Goal: Information Seeking & Learning: Find specific fact

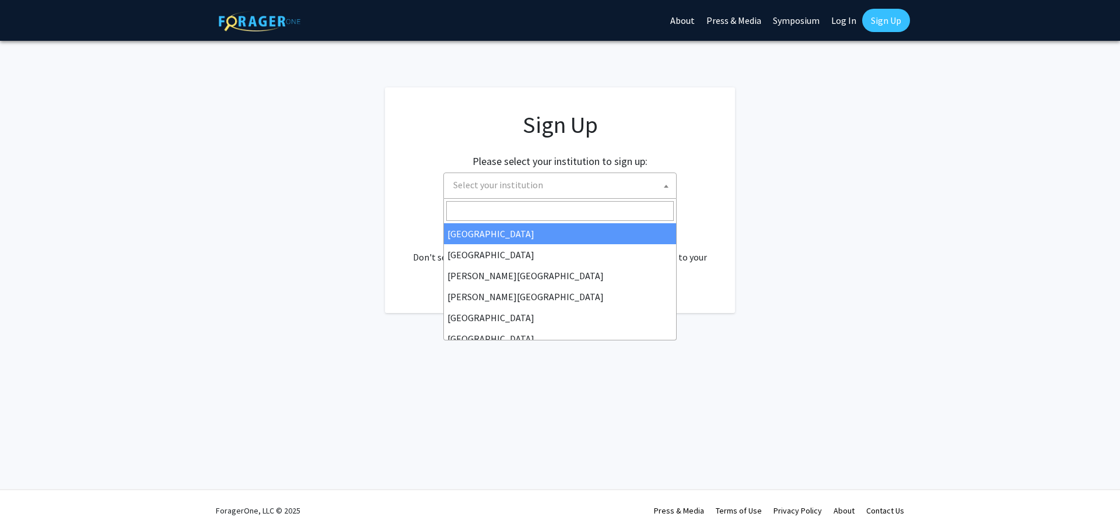
click at [548, 188] on span "Select your institution" at bounding box center [563, 185] width 228 height 24
click at [555, 210] on input "Search" at bounding box center [560, 211] width 228 height 20
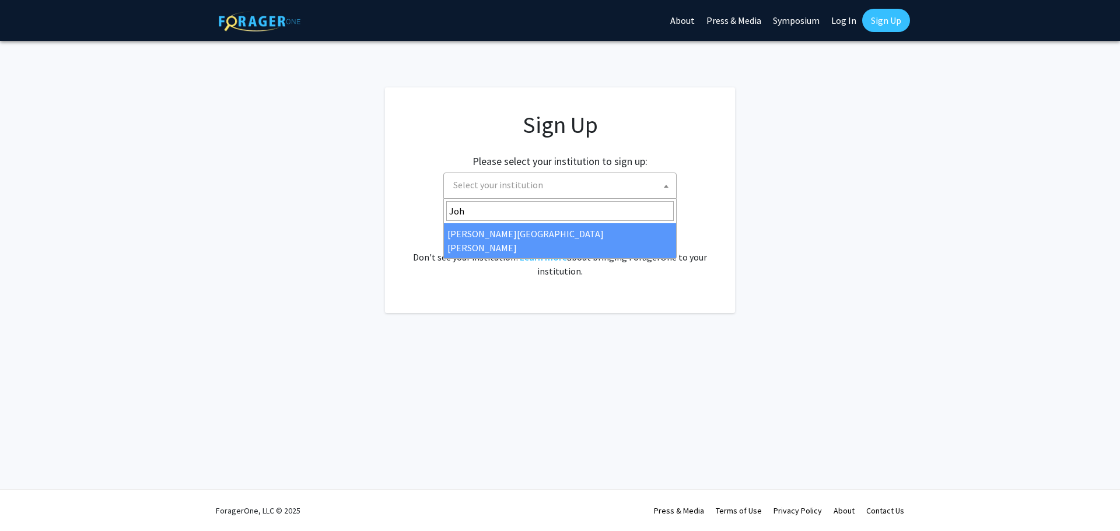
type input "Joh"
select select "1"
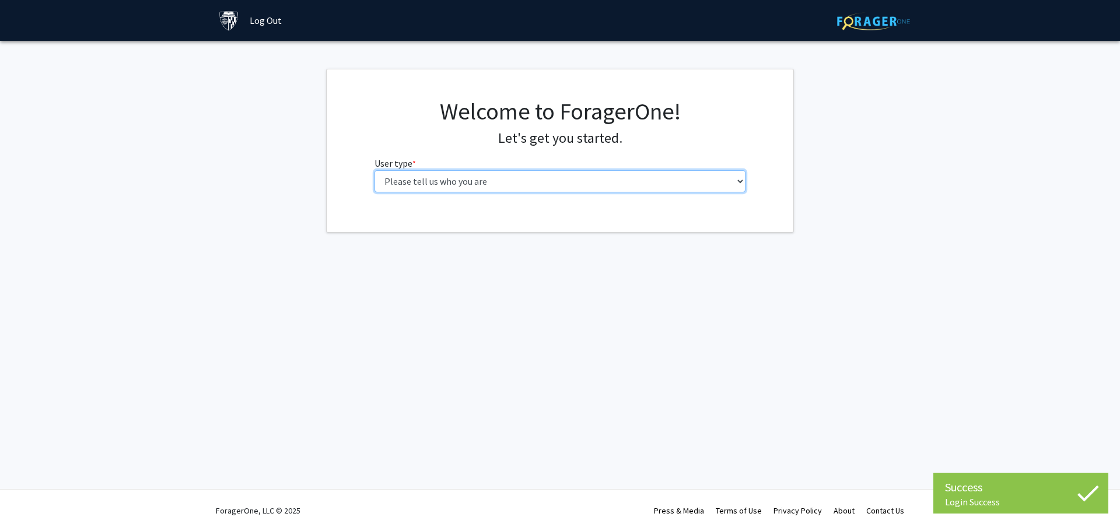
click at [495, 186] on select "Please tell us who you are Undergraduate Student Master's Student Doctoral Cand…" at bounding box center [561, 181] width 372 height 22
select select "2: masters"
click at [375, 170] on select "Please tell us who you are Undergraduate Student Master's Student Doctoral Cand…" at bounding box center [561, 181] width 372 height 22
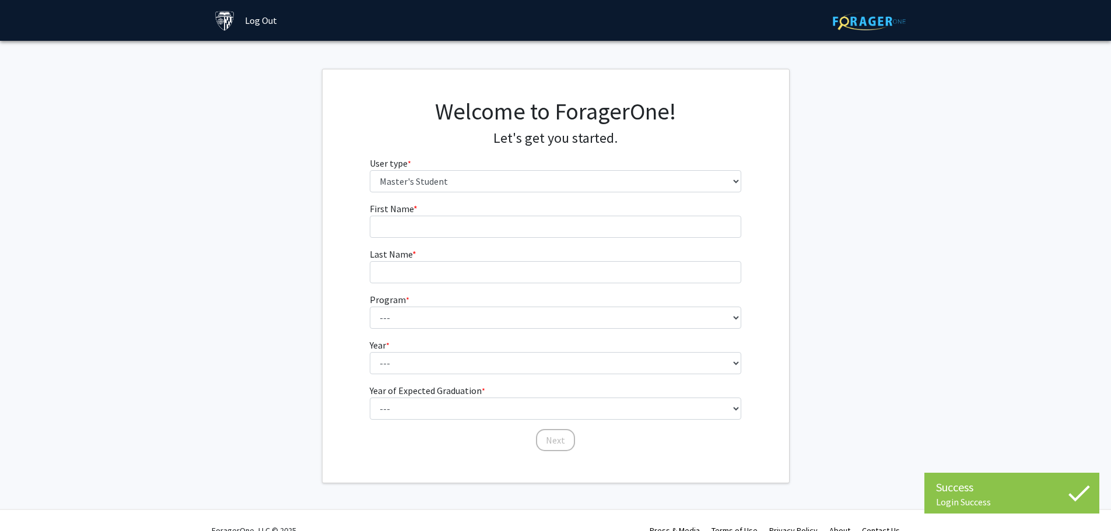
click at [502, 238] on form "First Name * required Last Name * required Program * required --- Anatomy Educa…" at bounding box center [556, 321] width 372 height 239
click at [499, 234] on input "First Name * required" at bounding box center [556, 227] width 372 height 22
type input "Zhefu"
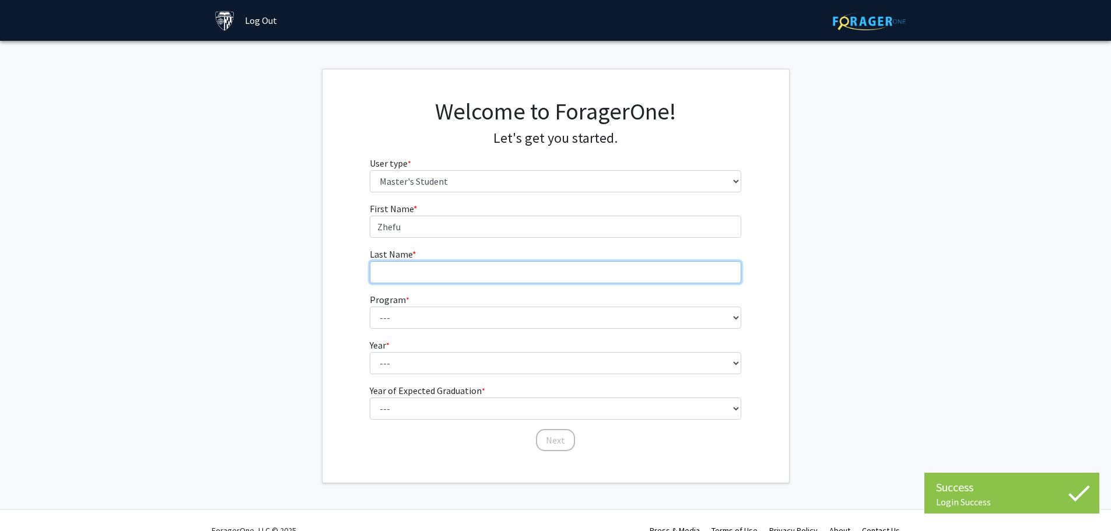
type input "Zong"
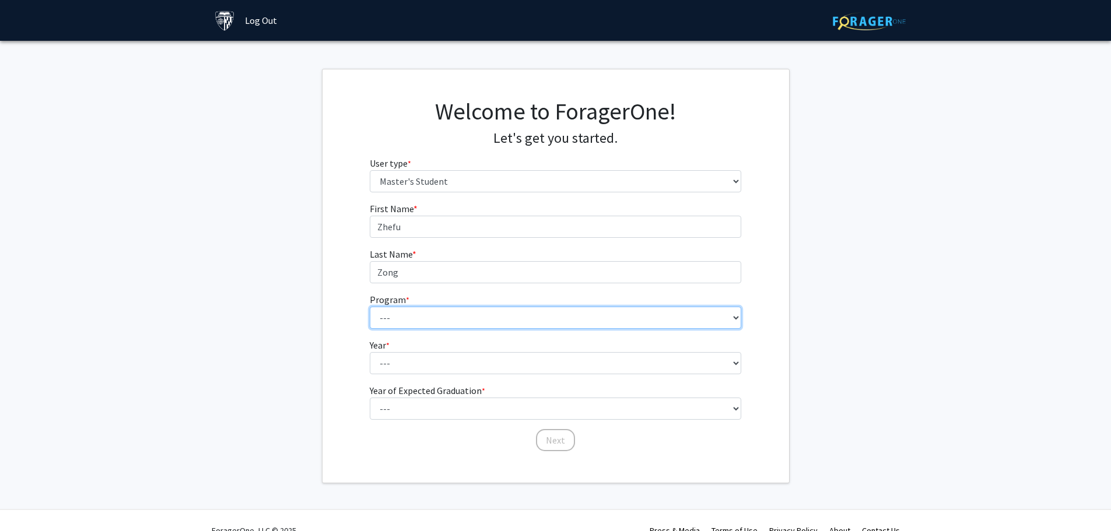
click at [433, 316] on select "--- Anatomy Education Applied and Computational Mathematics Applied Biomedical …" at bounding box center [556, 318] width 372 height 22
select select "23: 15"
click at [370, 307] on select "--- Anatomy Education Applied and Computational Mathematics Applied Biomedical …" at bounding box center [556, 318] width 372 height 22
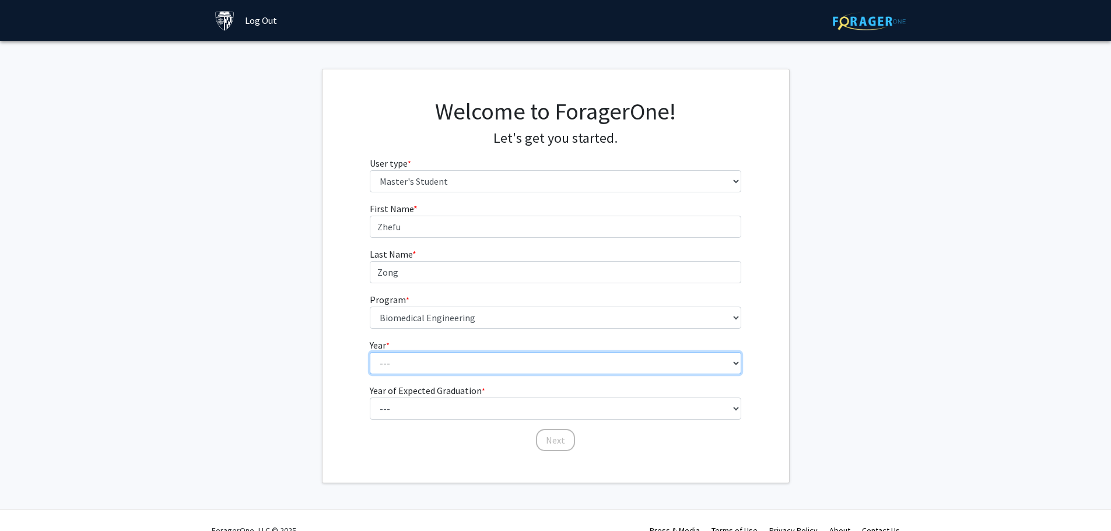
click at [439, 363] on select "--- First Year Second Year" at bounding box center [556, 363] width 372 height 22
select select "1: first_year"
click at [370, 352] on select "--- First Year Second Year" at bounding box center [556, 363] width 372 height 22
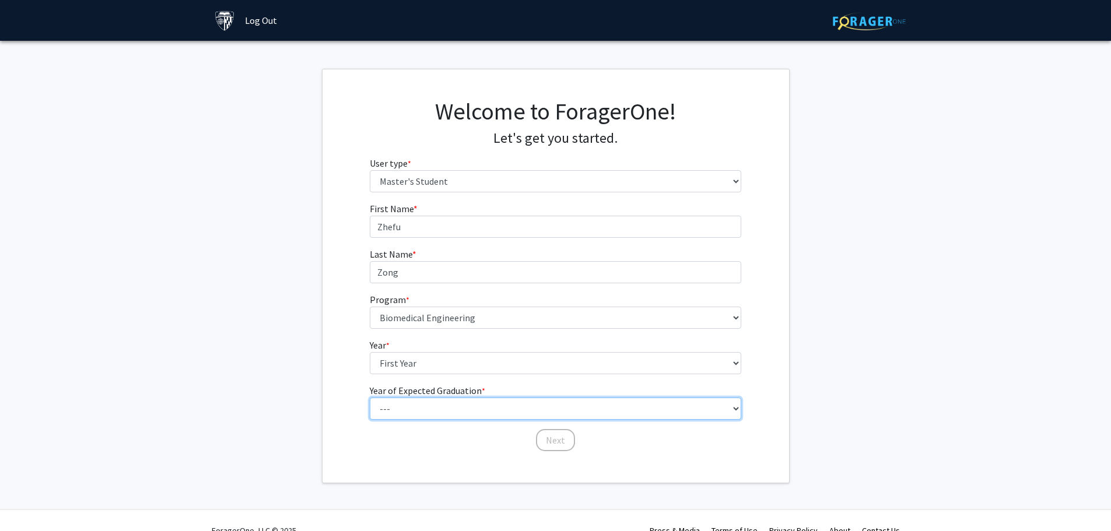
click at [427, 406] on select "--- 2025 2026 2027 2028 2029 2030 2031 2032 2033 2034" at bounding box center [556, 409] width 372 height 22
select select "3: 2027"
click at [370, 398] on select "--- 2025 2026 2027 2028 2029 2030 2031 2032 2033 2034" at bounding box center [556, 409] width 372 height 22
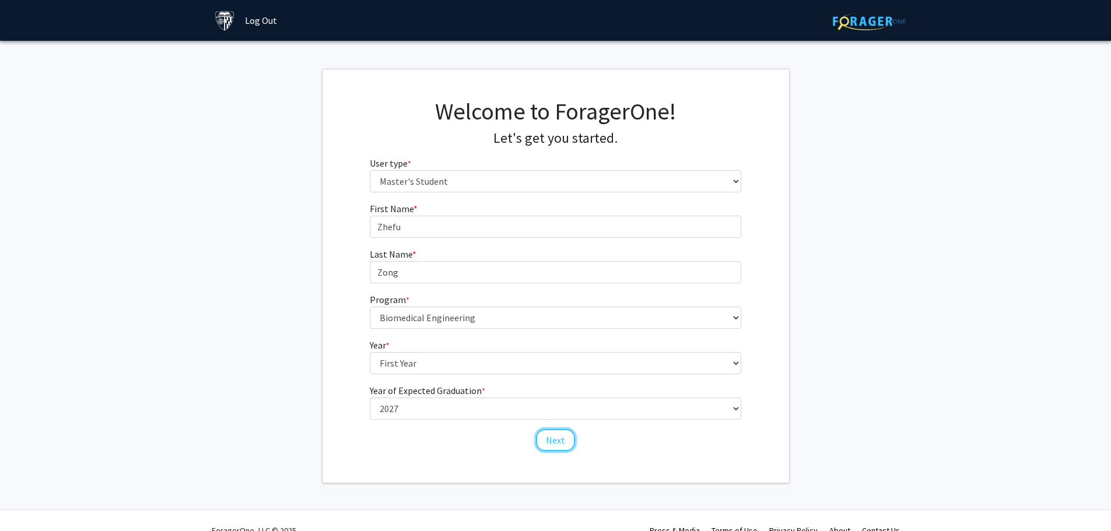
click at [554, 437] on button "Next" at bounding box center [555, 440] width 39 height 22
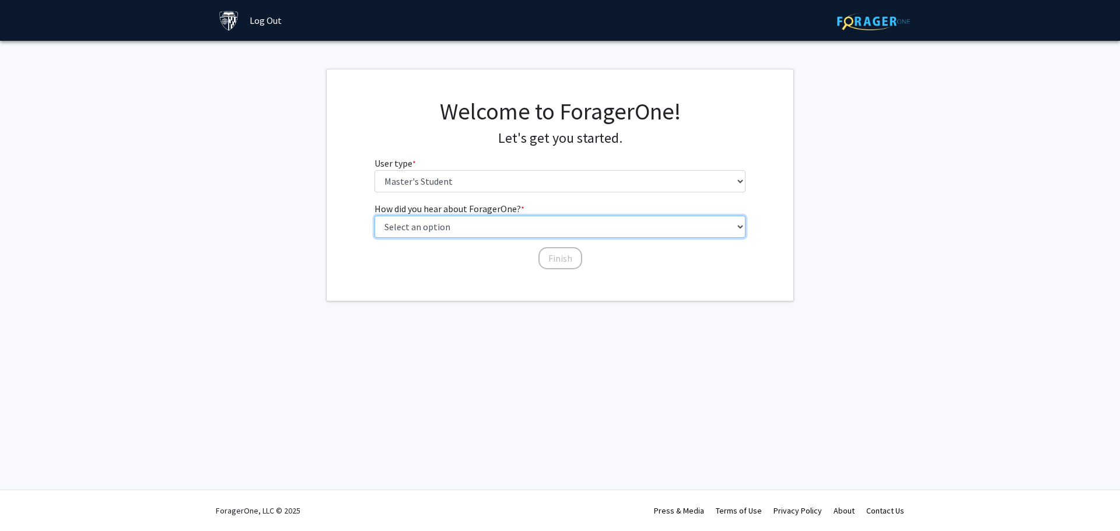
click at [482, 229] on select "Select an option Peer/student recommendation Faculty/staff recommendation Unive…" at bounding box center [561, 227] width 372 height 22
select select "3: university_website"
click at [375, 216] on select "Select an option Peer/student recommendation Faculty/staff recommendation Unive…" at bounding box center [561, 227] width 372 height 22
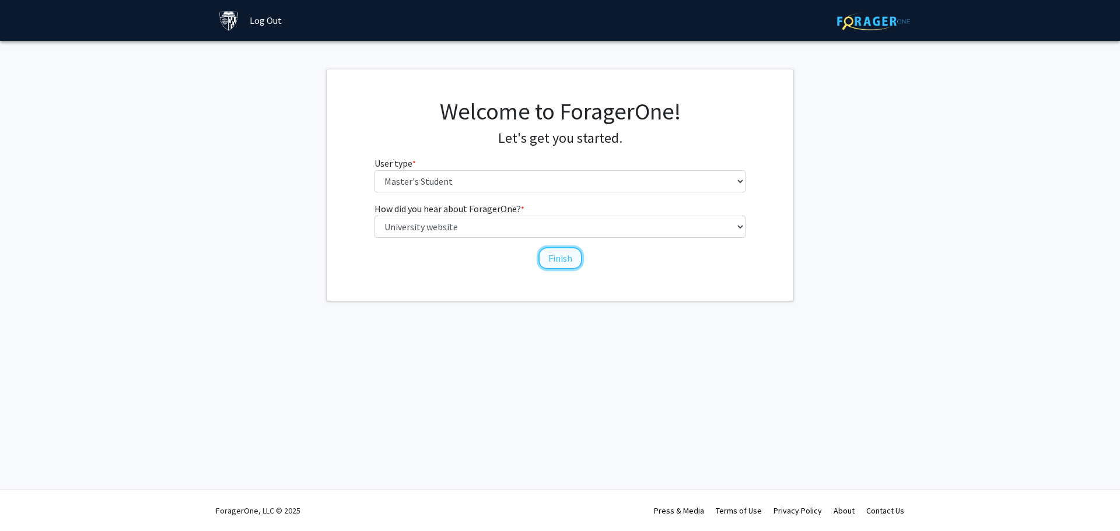
click at [564, 262] on button "Finish" at bounding box center [560, 258] width 44 height 22
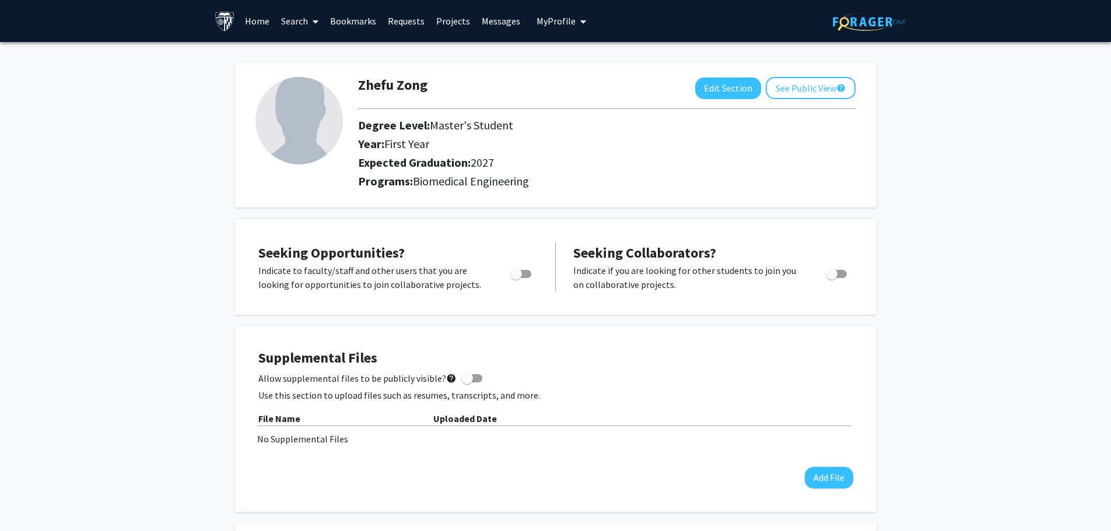
click at [516, 277] on span "Toggle" at bounding box center [516, 274] width 12 height 12
click at [516, 278] on input "Are you actively seeking opportunities?" at bounding box center [516, 278] width 1 height 1
checkbox input "true"
click at [258, 26] on link "Home" at bounding box center [257, 21] width 36 height 41
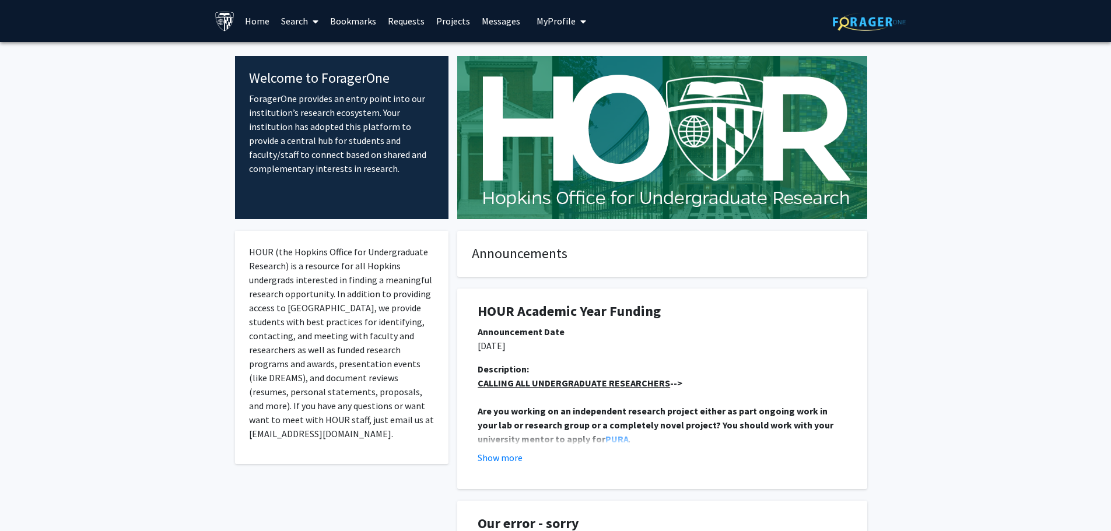
click at [312, 27] on span at bounding box center [313, 21] width 11 height 41
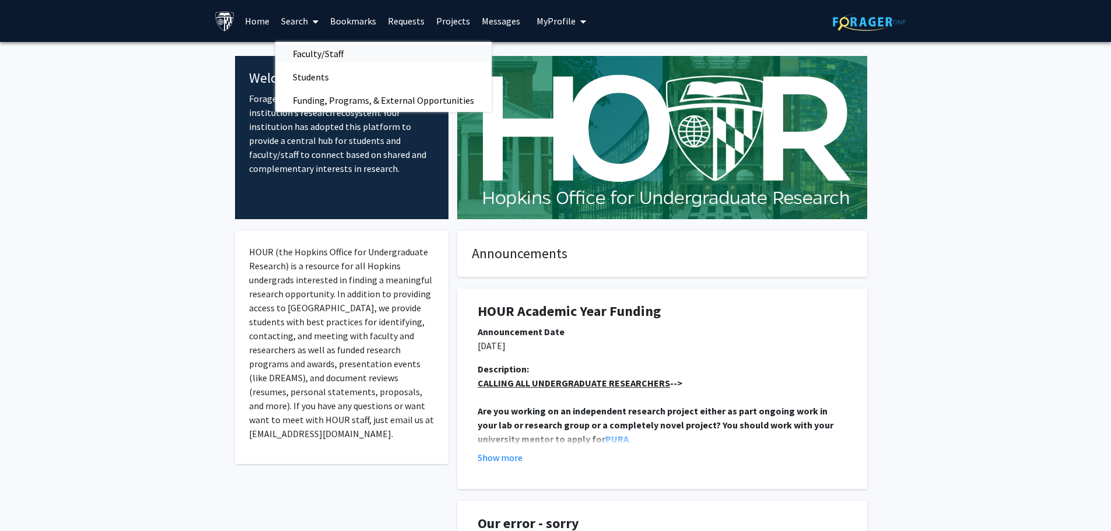
click at [334, 52] on span "Faculty/Staff" at bounding box center [318, 53] width 86 height 23
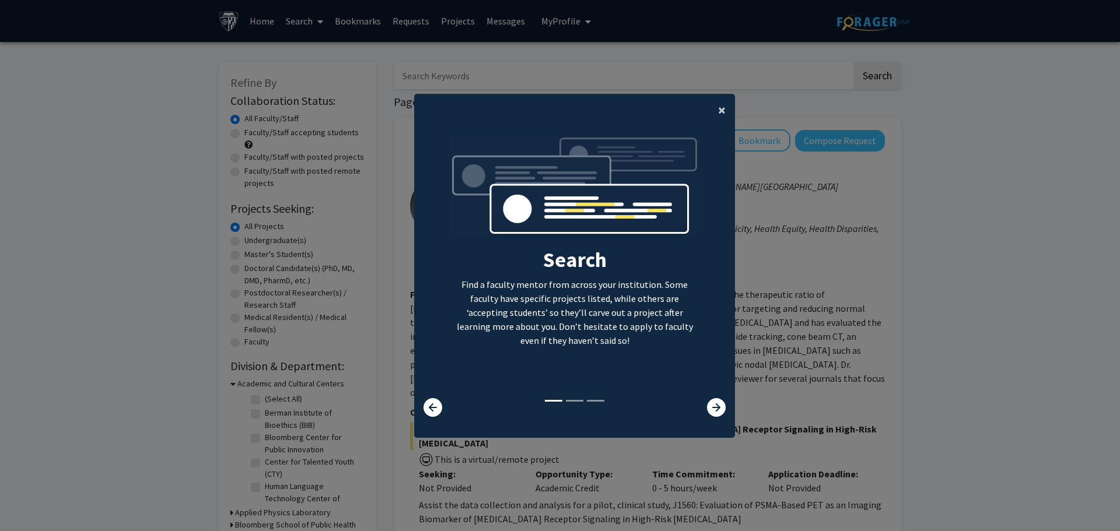
click at [718, 114] on span "×" at bounding box center [722, 110] width 8 height 18
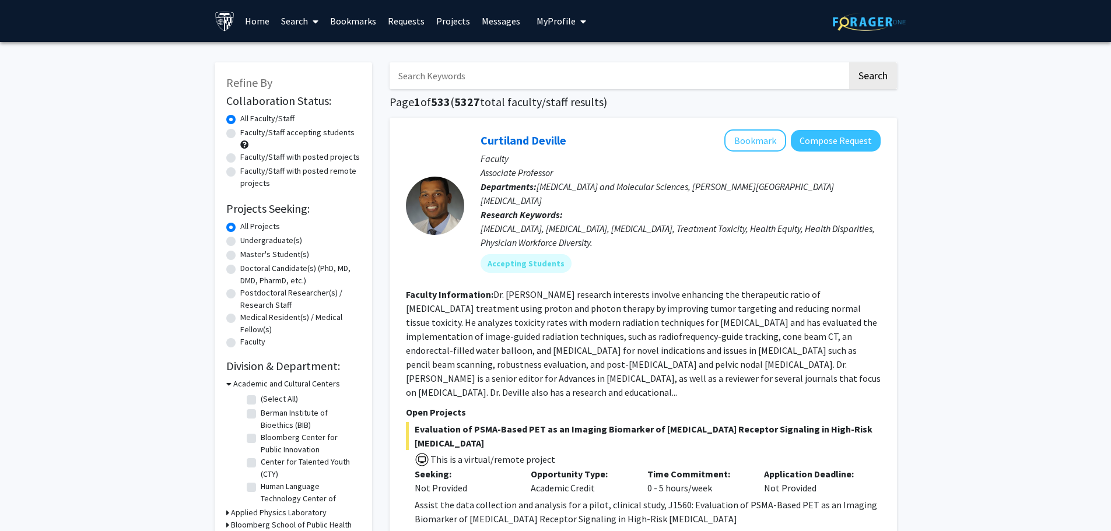
click at [236, 256] on div "Master's Student(s)" at bounding box center [293, 256] width 134 height 14
click at [240, 254] on label "Master's Student(s)" at bounding box center [274, 255] width 69 height 12
click at [240, 254] on input "Master's Student(s)" at bounding box center [244, 253] width 8 height 8
radio input "true"
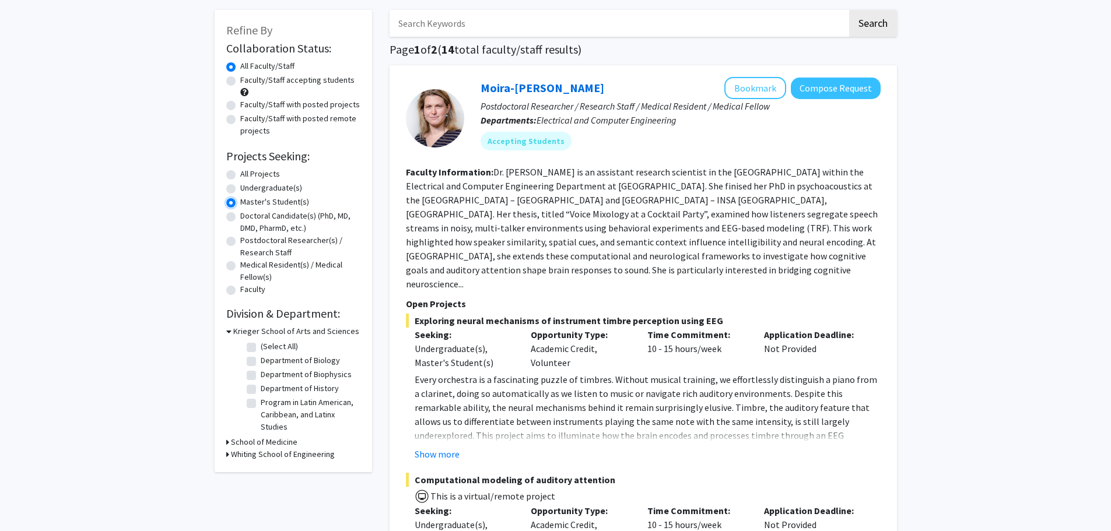
scroll to position [58, 0]
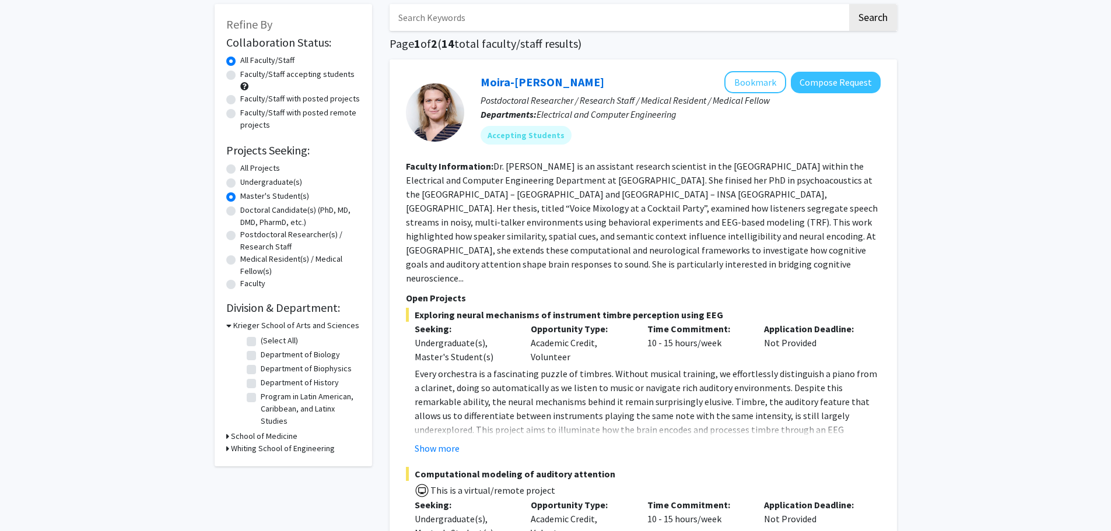
click at [230, 326] on icon at bounding box center [228, 326] width 5 height 12
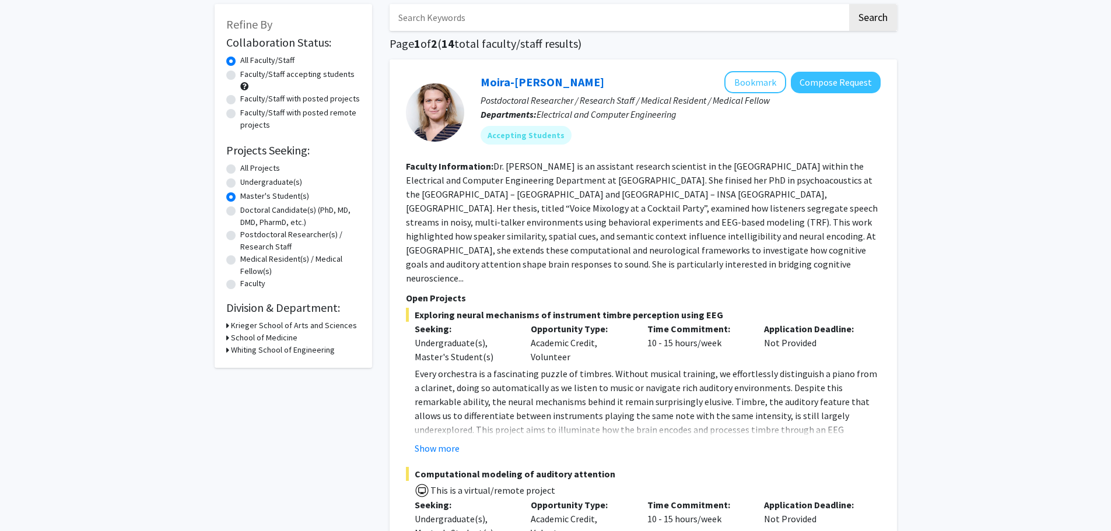
click at [223, 354] on div "Refine By Collaboration Status: Collaboration Status All Faculty/Staff Collabor…" at bounding box center [294, 186] width 158 height 364
click at [226, 353] on icon at bounding box center [227, 350] width 3 height 12
click at [228, 337] on icon at bounding box center [227, 338] width 3 height 12
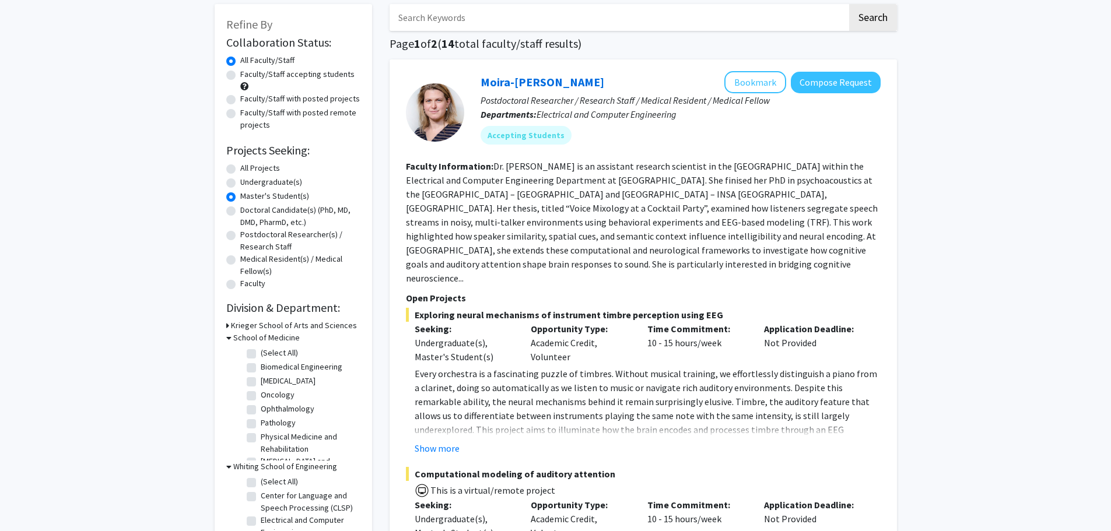
click at [256, 365] on fg-checkbox "Biomedical Engineering Biomedical Engineering" at bounding box center [302, 368] width 111 height 14
click at [261, 367] on label "Biomedical Engineering" at bounding box center [302, 367] width 82 height 12
click at [261, 367] on input "Biomedical Engineering" at bounding box center [265, 365] width 8 height 8
checkbox input "true"
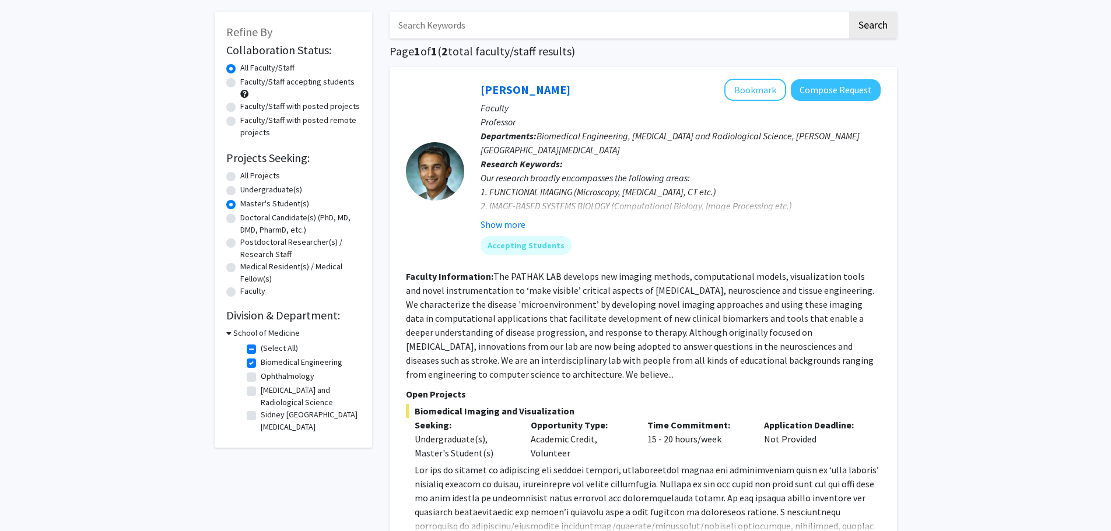
scroll to position [58, 0]
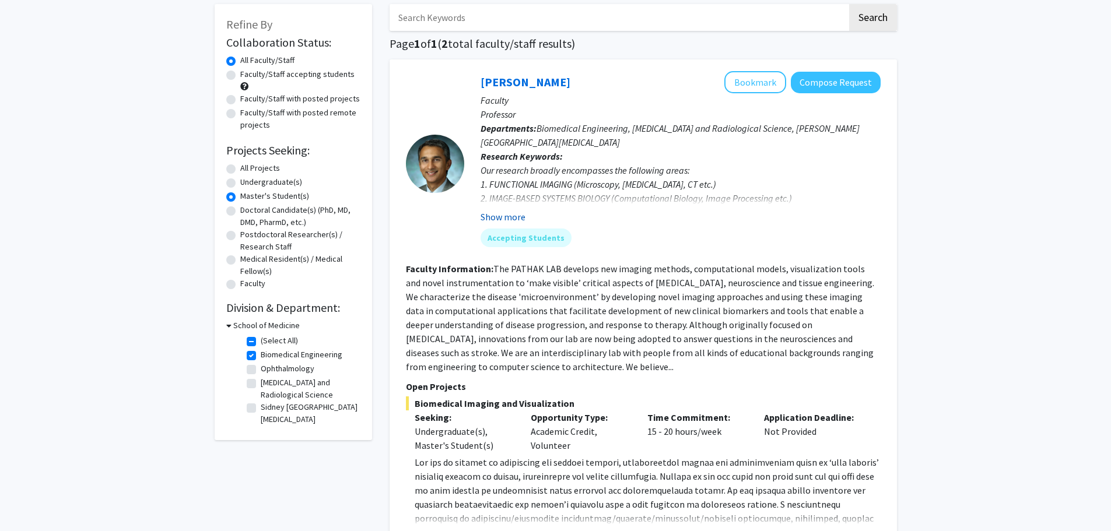
click at [519, 216] on button "Show more" at bounding box center [503, 217] width 45 height 14
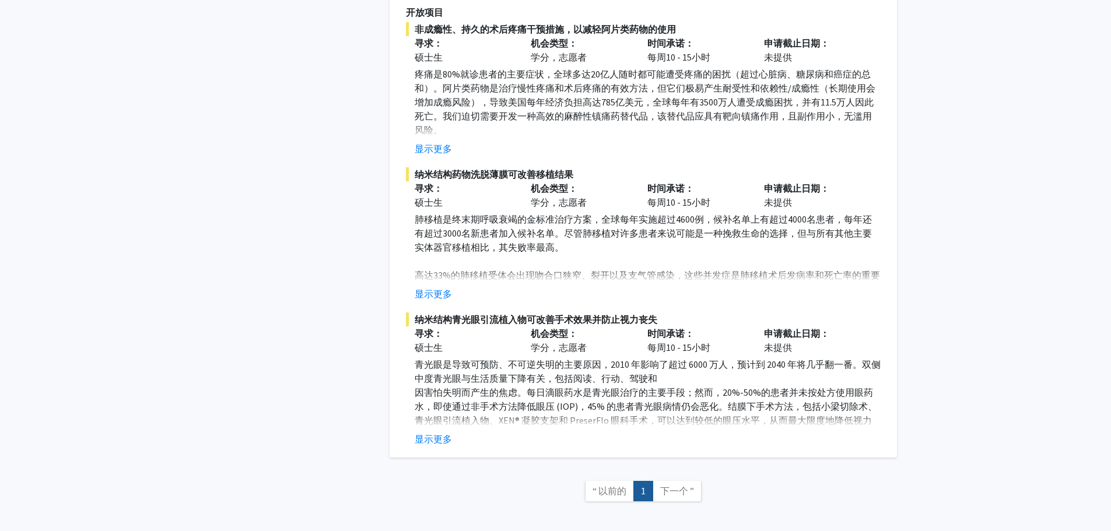
scroll to position [838, 0]
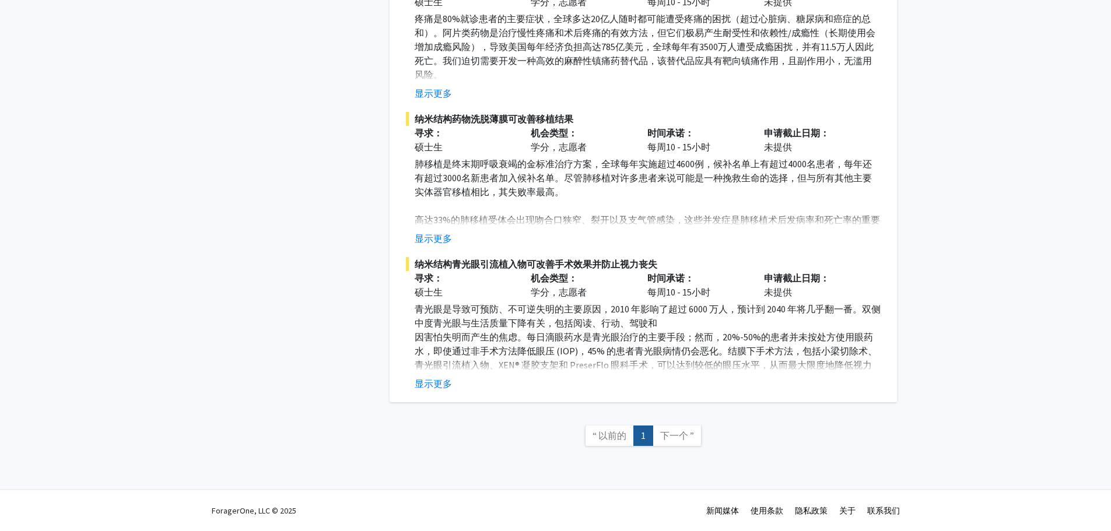
click at [691, 436] on font "下一个 ”" at bounding box center [677, 436] width 34 height 12
click at [677, 447] on nav "“ 以前的 1 下一个 ”" at bounding box center [644, 437] width 508 height 47
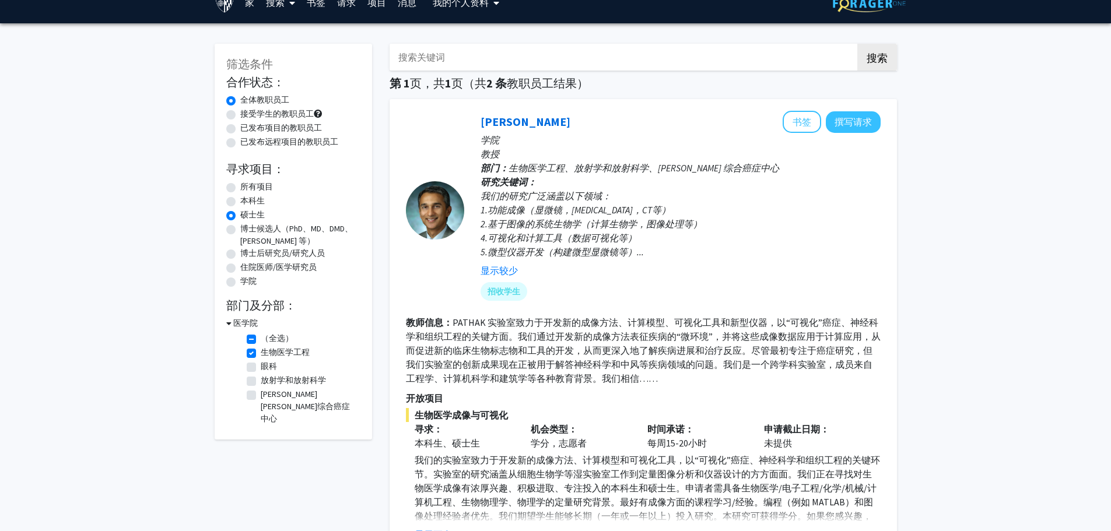
scroll to position [0, 0]
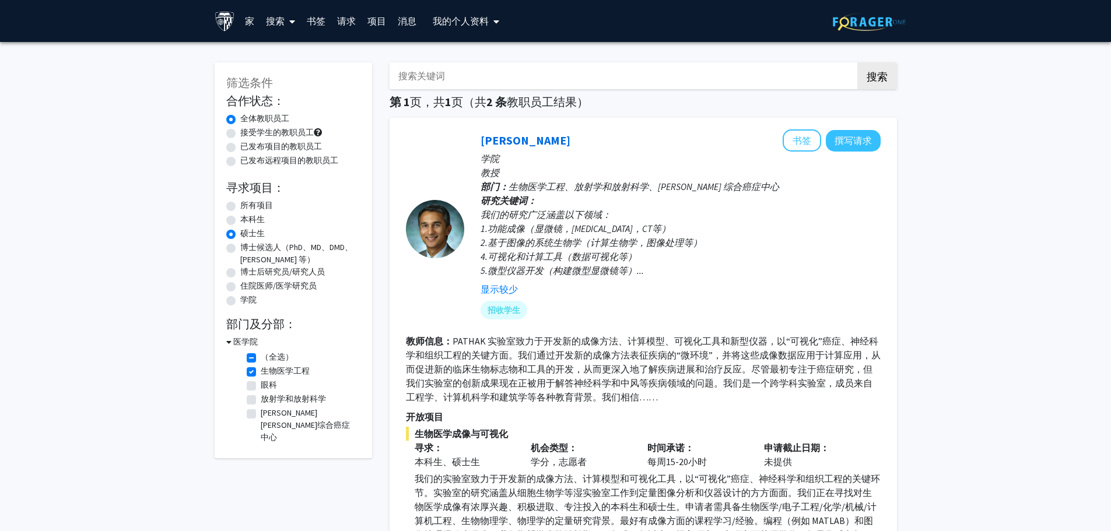
click at [236, 134] on div "接受学生的教职员工" at bounding box center [293, 134] width 134 height 14
click at [261, 386] on label "眼科" at bounding box center [269, 385] width 16 height 12
click at [261, 386] on input "眼科" at bounding box center [265, 383] width 8 height 8
checkbox input "true"
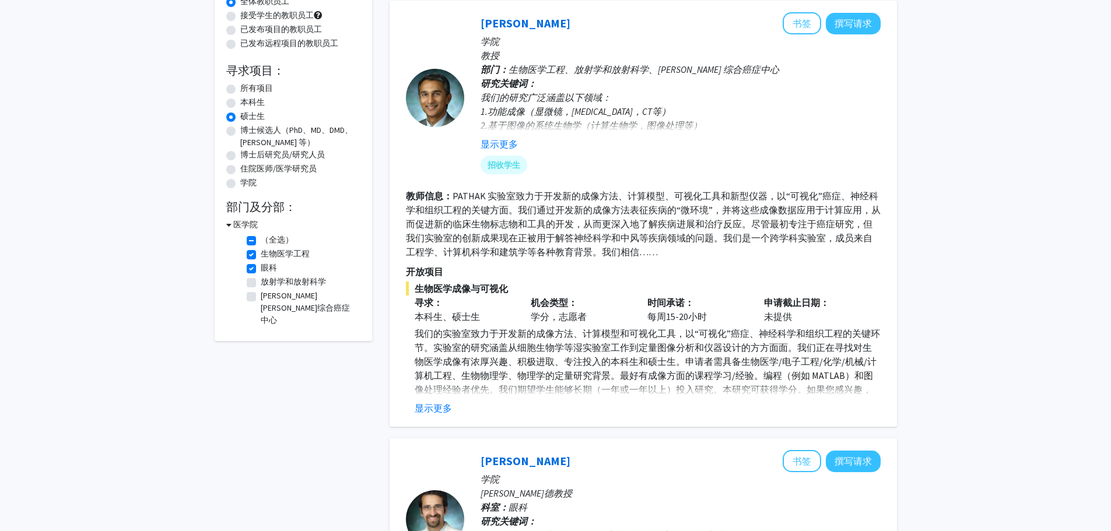
scroll to position [117, 0]
click at [232, 223] on div "医学院" at bounding box center [293, 225] width 134 height 12
click at [230, 224] on icon at bounding box center [228, 225] width 5 height 12
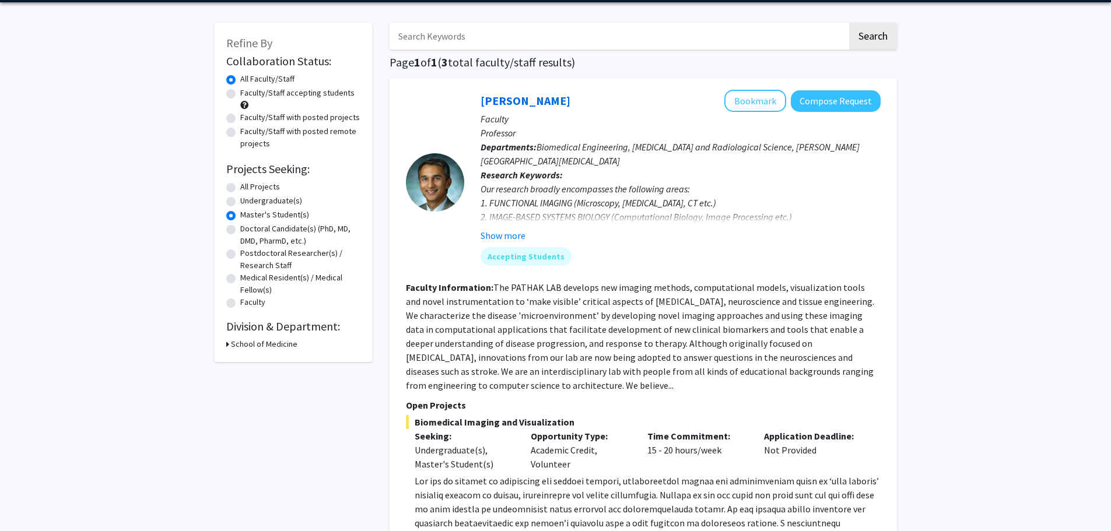
scroll to position [0, 0]
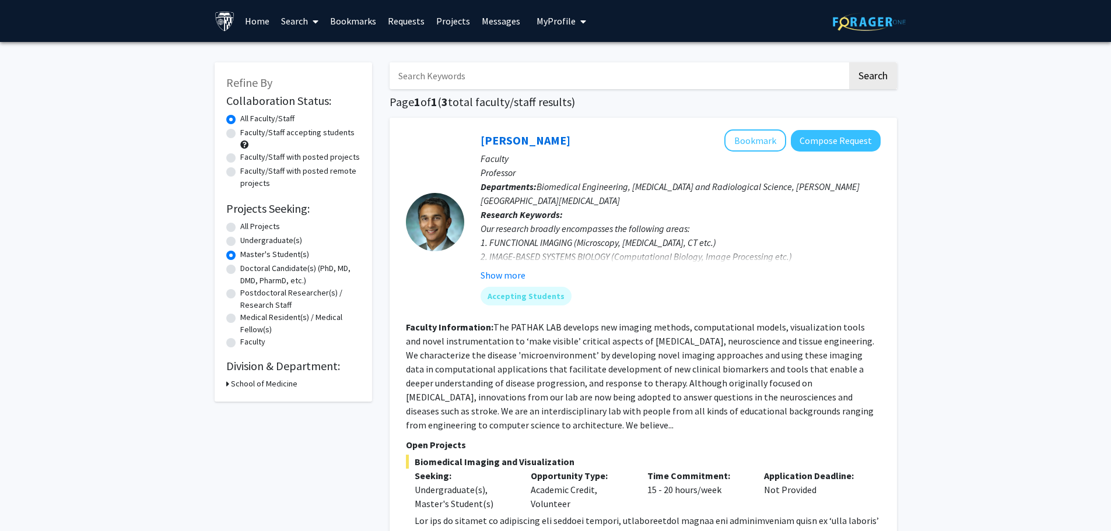
click at [265, 385] on h3 "School of Medicine" at bounding box center [264, 384] width 67 height 12
click at [261, 400] on label "(Select All)" at bounding box center [279, 399] width 37 height 12
click at [261, 400] on input "(Select All)" at bounding box center [265, 397] width 8 height 8
checkbox input "false"
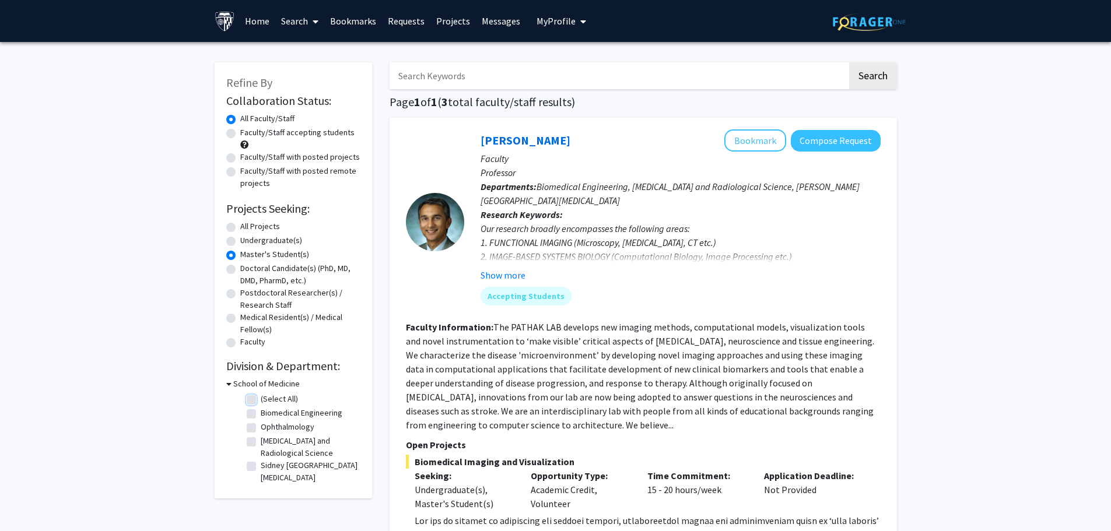
checkbox input "false"
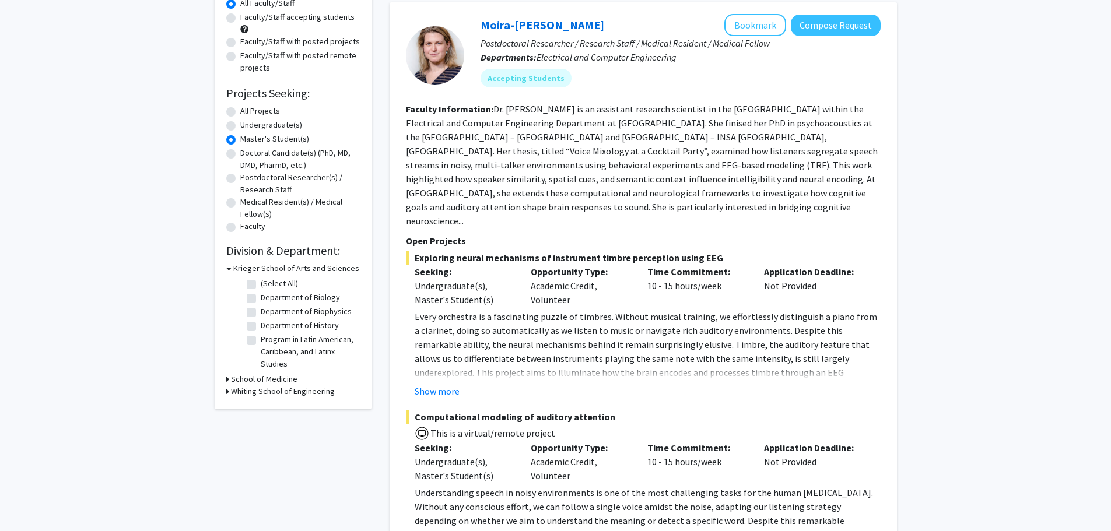
scroll to position [117, 0]
click at [225, 380] on div "Refine By Collaboration Status: Collaboration Status All Faculty/Staff Collabor…" at bounding box center [294, 177] width 158 height 463
drag, startPoint x: 225, startPoint y: 380, endPoint x: 231, endPoint y: 384, distance: 7.1
click at [232, 383] on h3 "School of Medicine" at bounding box center [264, 378] width 67 height 12
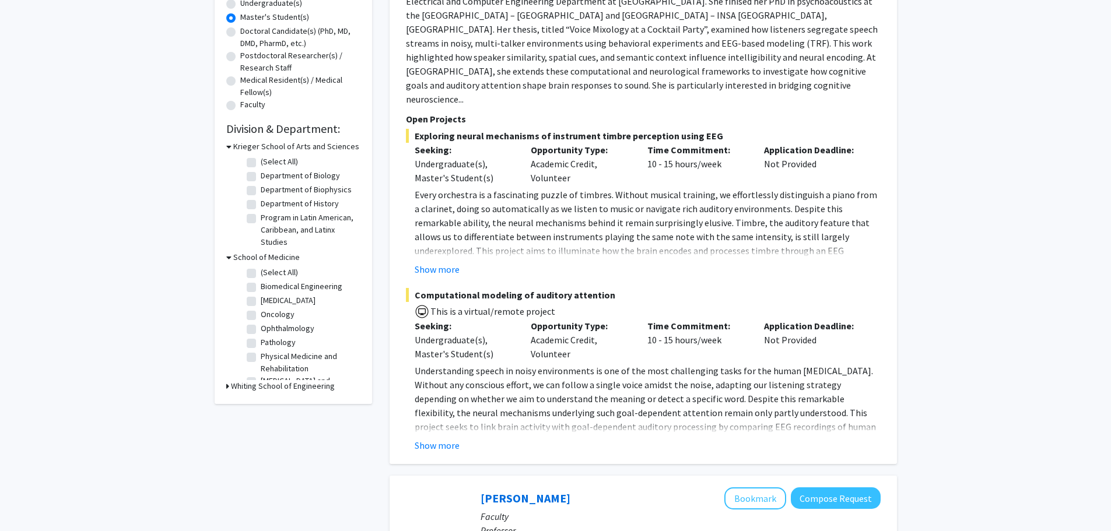
scroll to position [292, 0]
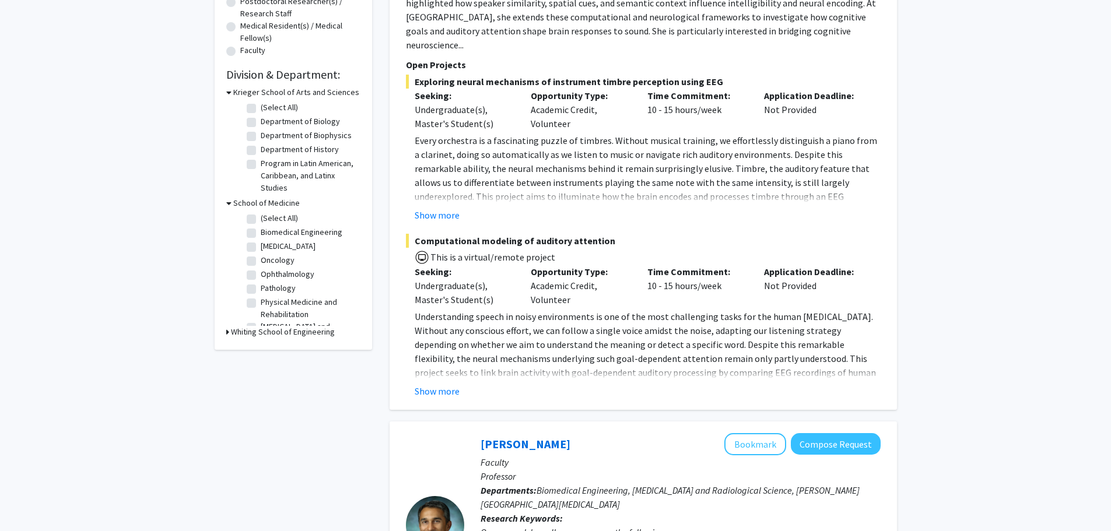
click at [225, 340] on div "Refine By Collaboration Status: Collaboration Status All Faculty/Staff Collabor…" at bounding box center [294, 60] width 158 height 579
click at [224, 337] on div "Refine By Collaboration Status: Collaboration Status All Faculty/Staff Collabor…" at bounding box center [294, 60] width 158 height 579
click at [228, 332] on icon at bounding box center [227, 332] width 3 height 12
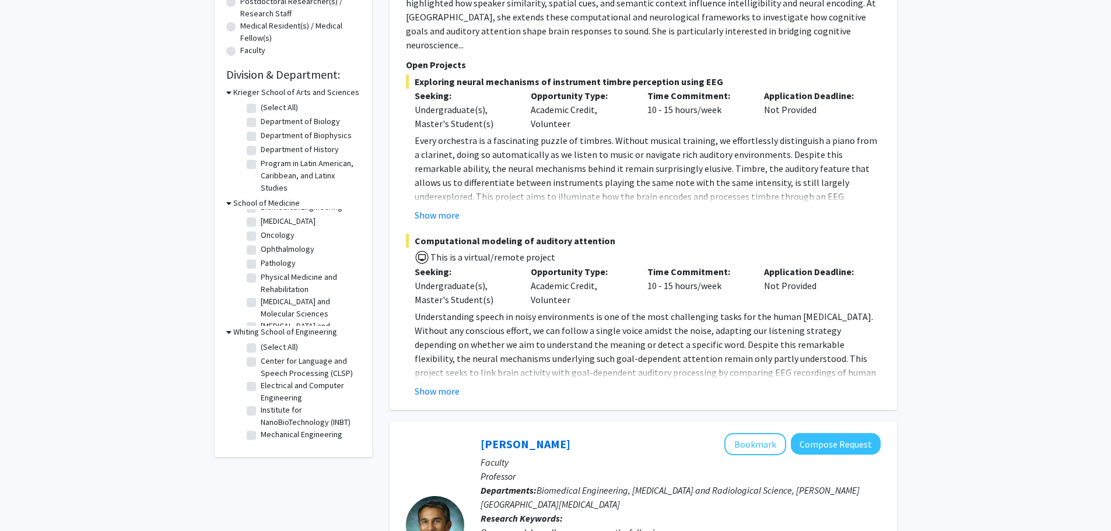
scroll to position [0, 0]
click at [261, 218] on label "(Select All)" at bounding box center [279, 218] width 37 height 12
click at [261, 218] on input "(Select All)" at bounding box center [265, 216] width 8 height 8
checkbox input "true"
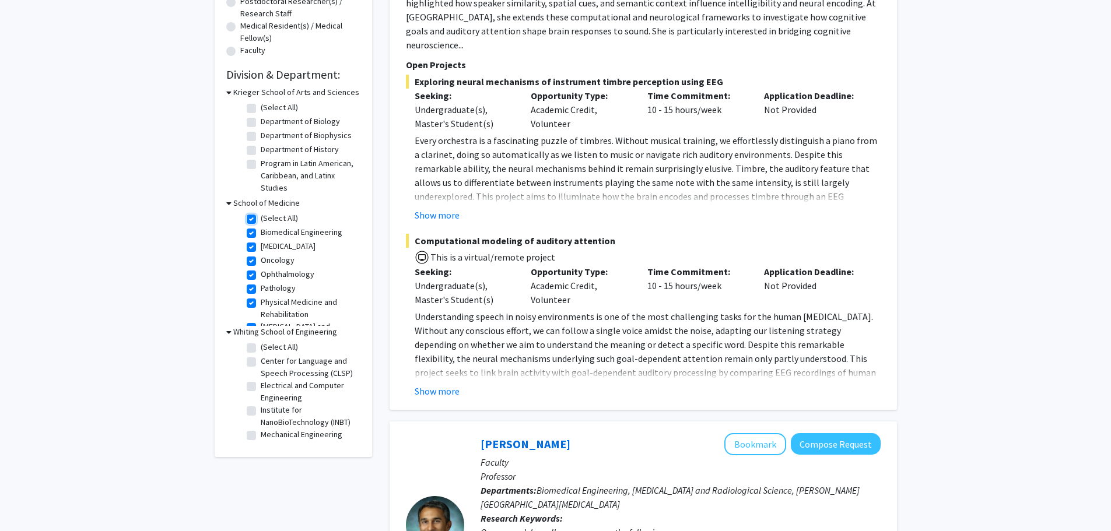
checkbox input "true"
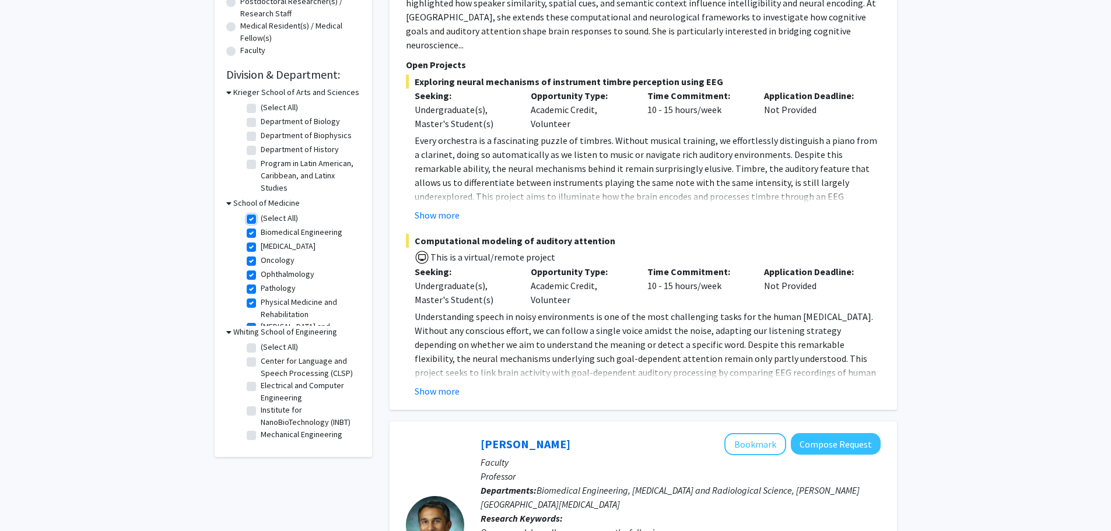
checkbox input "true"
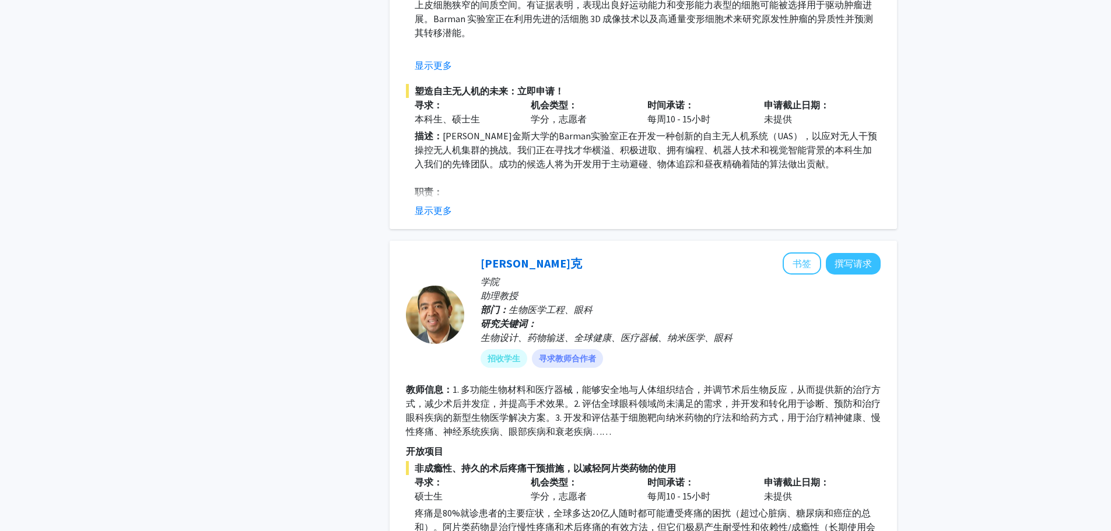
scroll to position [3150, 0]
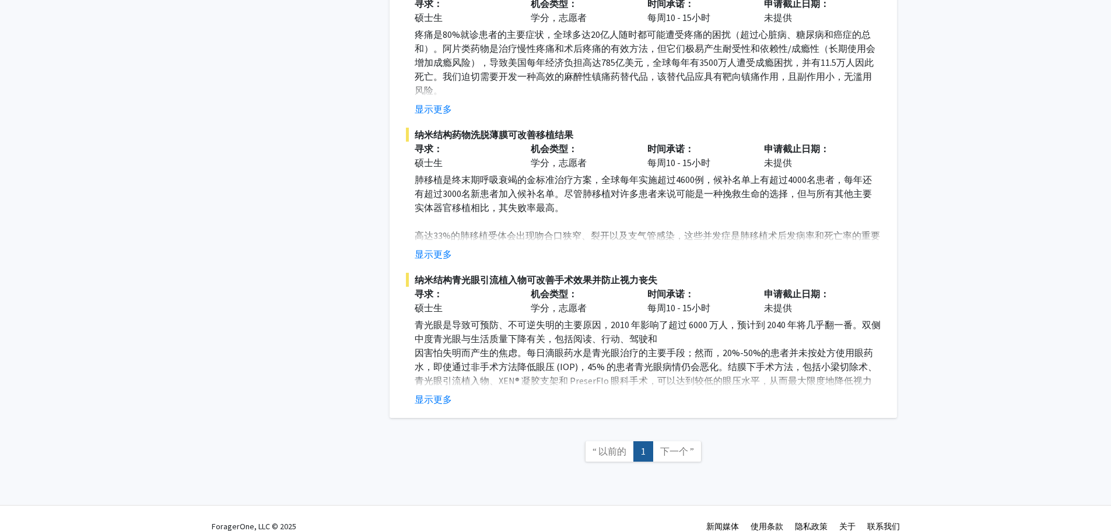
click at [686, 456] on font "下一个 ”" at bounding box center [677, 452] width 34 height 12
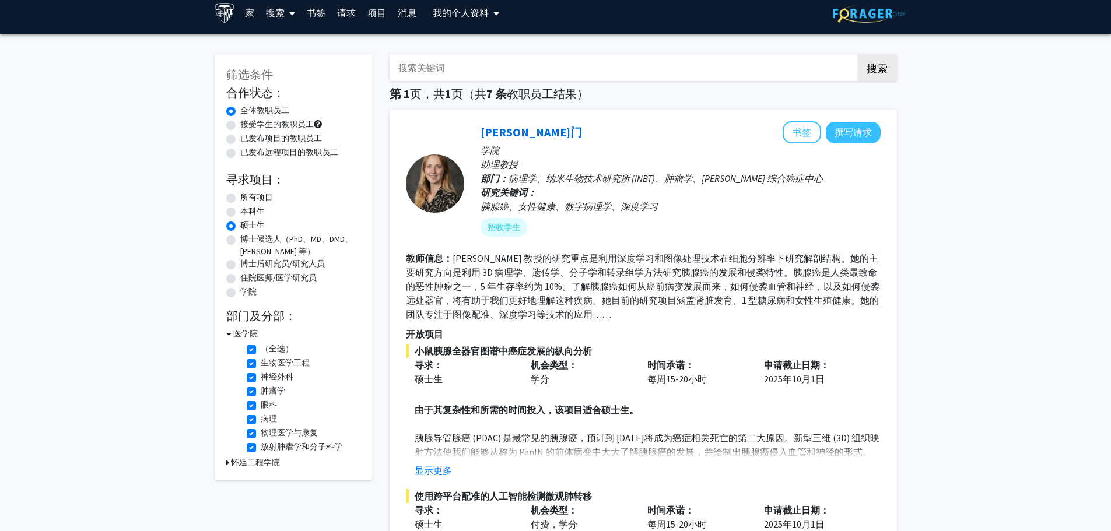
scroll to position [0, 0]
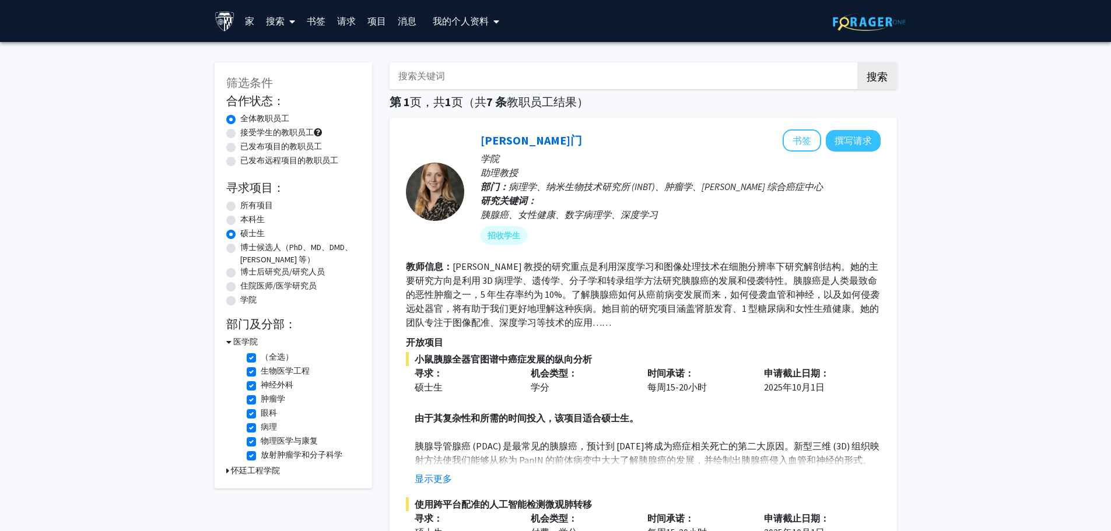
click at [261, 356] on label "（全选）" at bounding box center [277, 357] width 33 height 12
click at [261, 356] on input "（全选）" at bounding box center [265, 355] width 8 height 8
checkbox input "false"
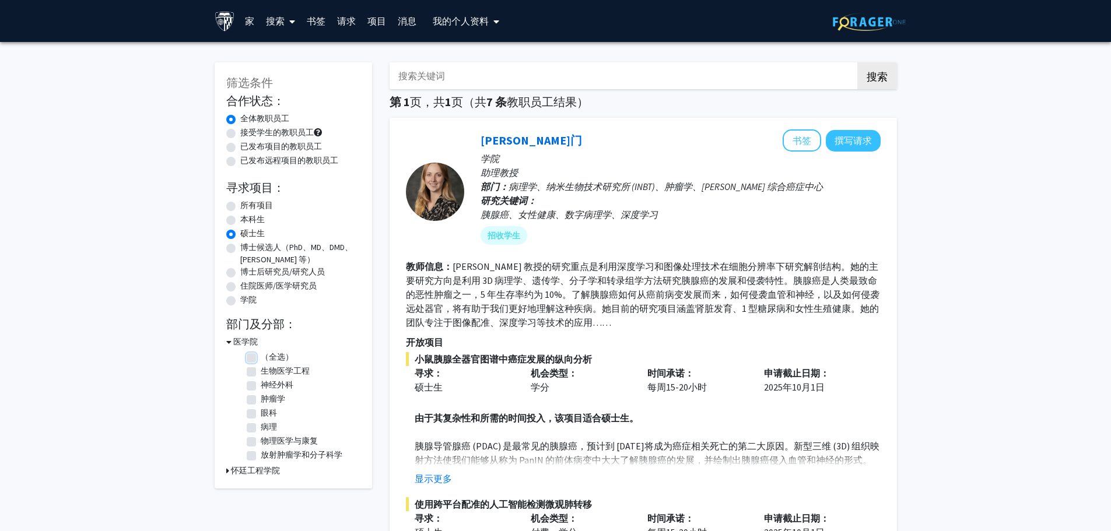
checkbox input "false"
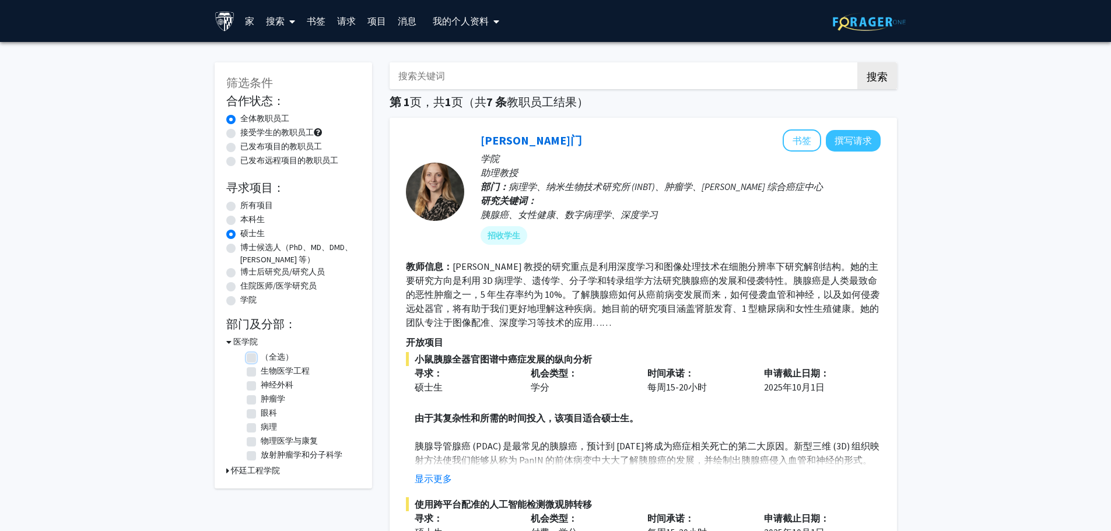
checkbox input "false"
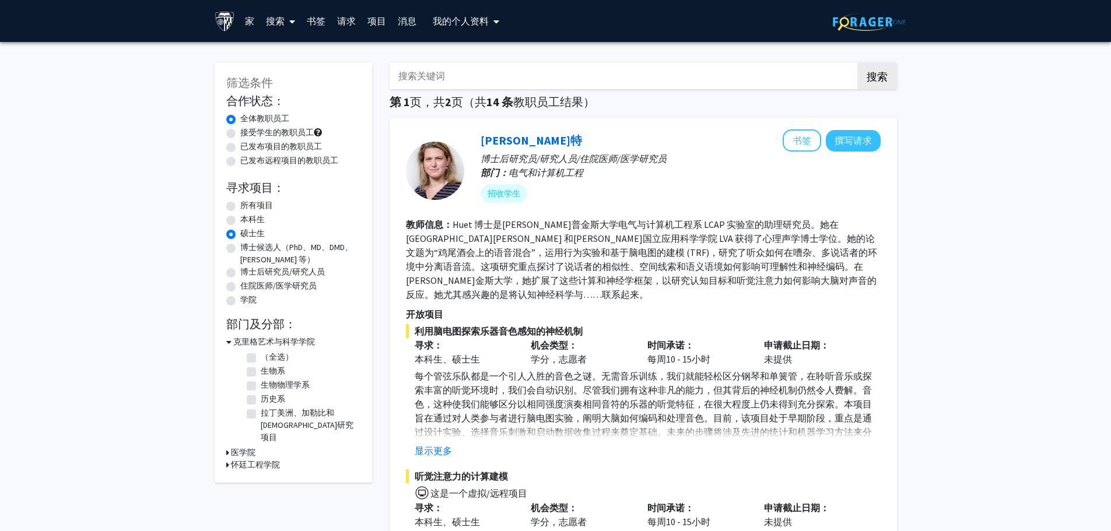
click at [227, 447] on icon at bounding box center [227, 453] width 3 height 12
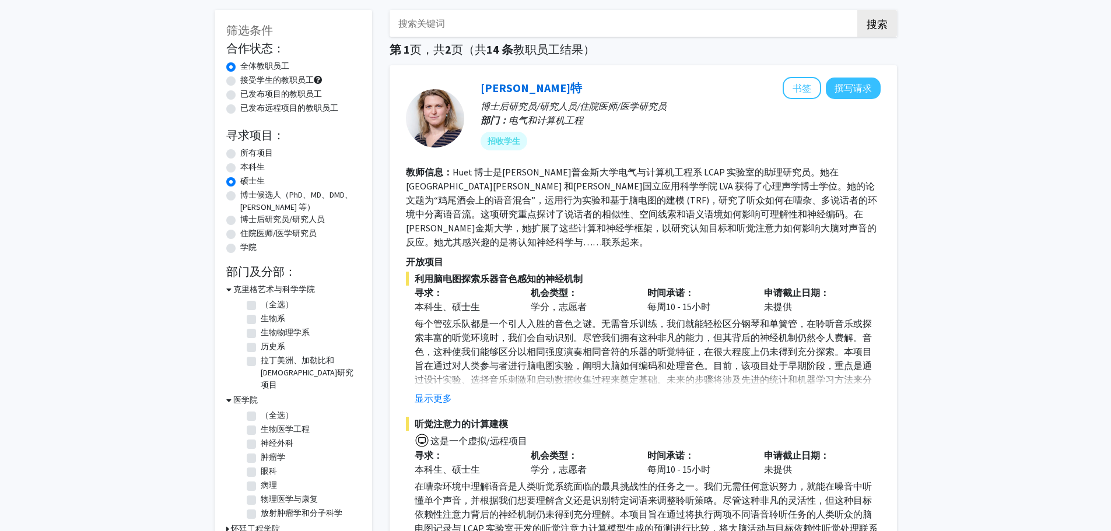
scroll to position [58, 0]
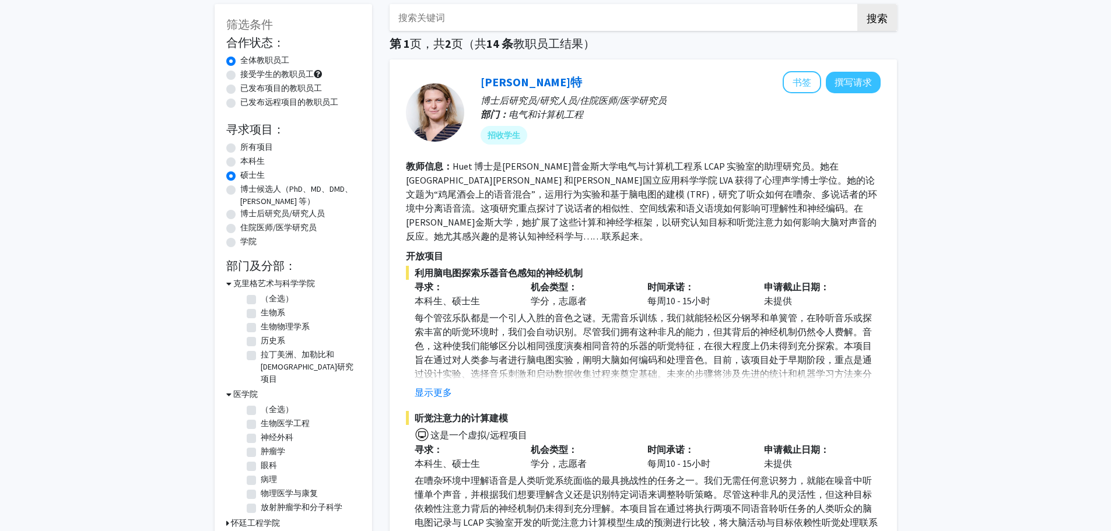
click at [261, 297] on label "（全选）" at bounding box center [277, 299] width 33 height 12
click at [261, 297] on input "（全选）" at bounding box center [265, 297] width 8 height 8
checkbox input "true"
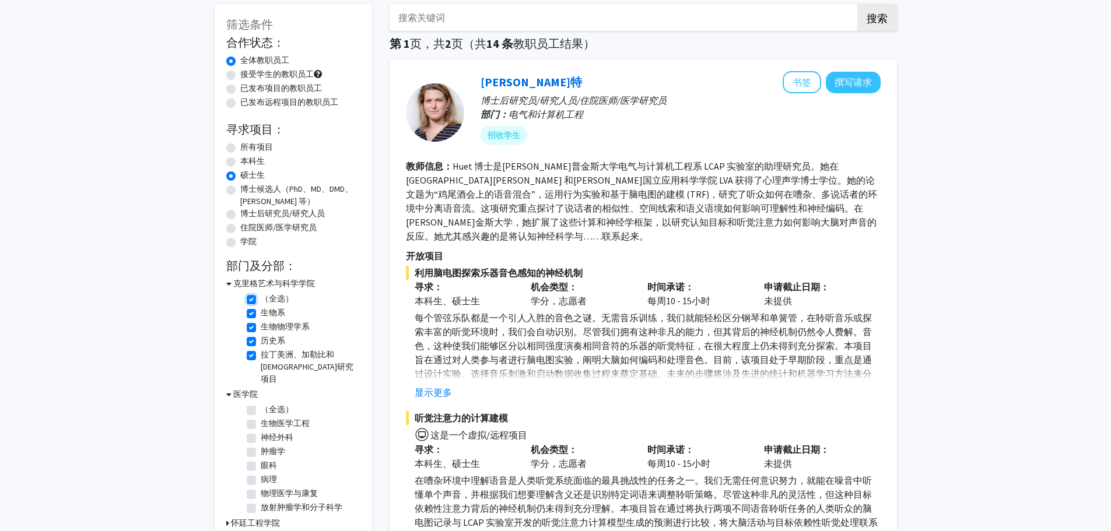
checkbox input "true"
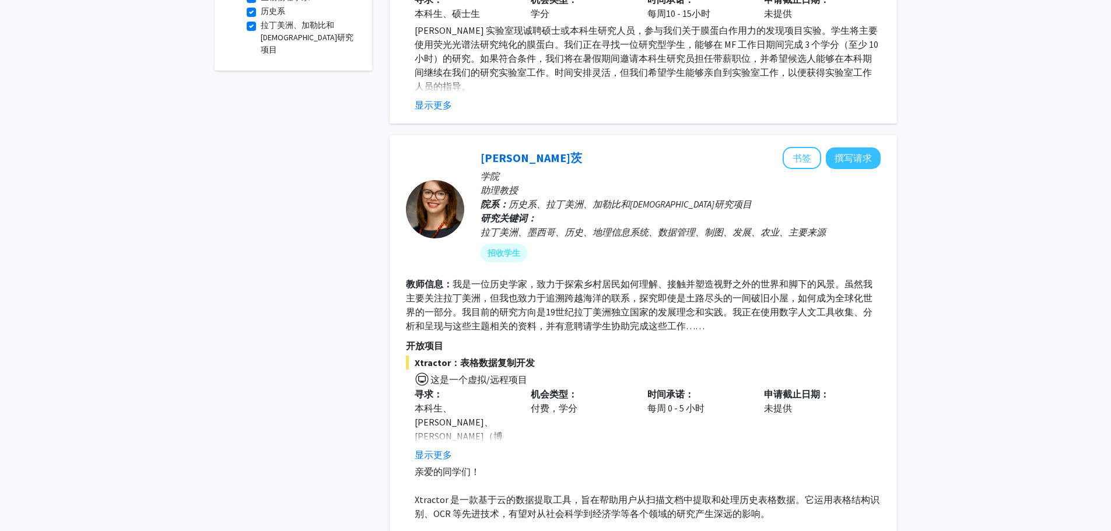
scroll to position [551, 0]
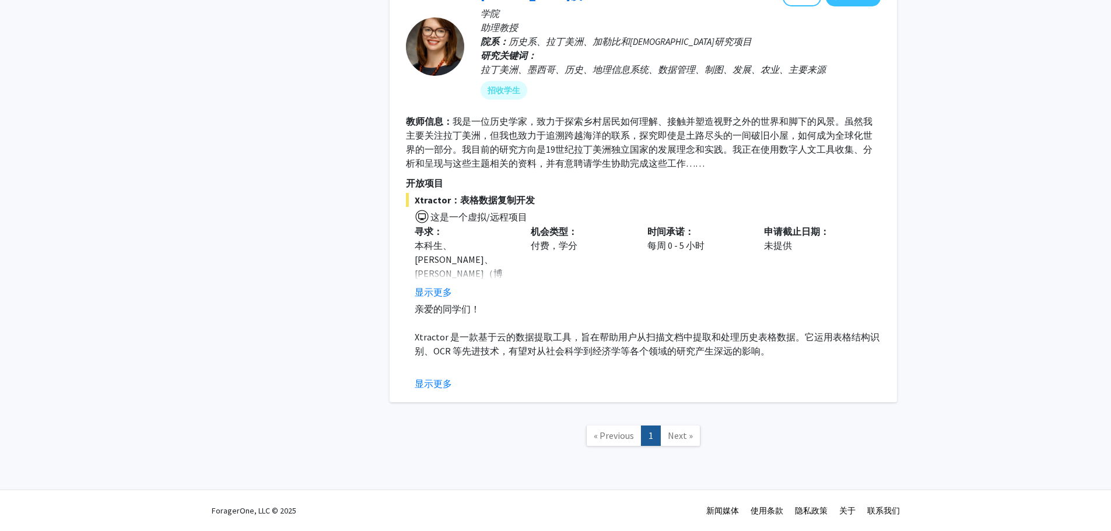
click at [684, 440] on span "Next »" at bounding box center [680, 436] width 25 height 12
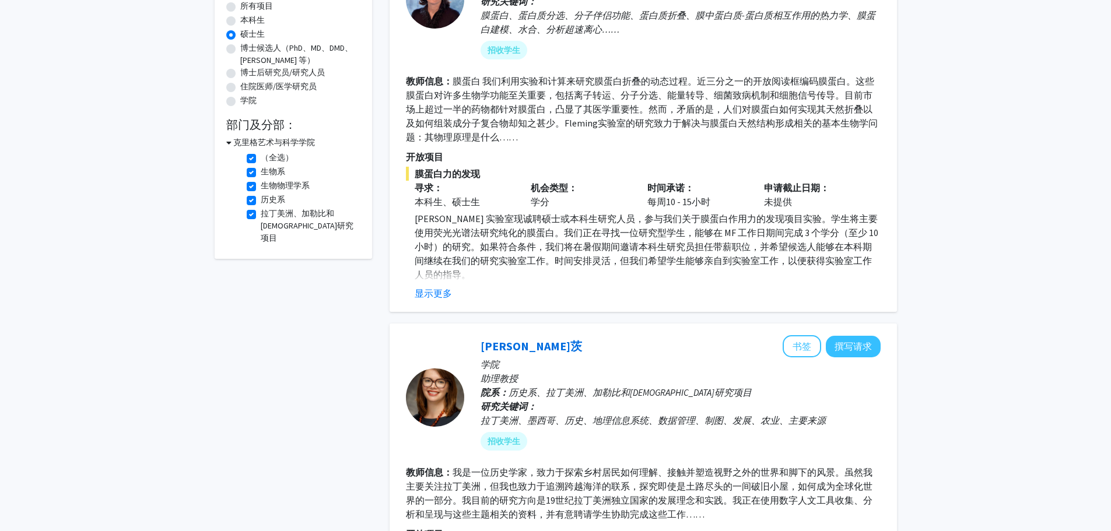
scroll to position [0, 0]
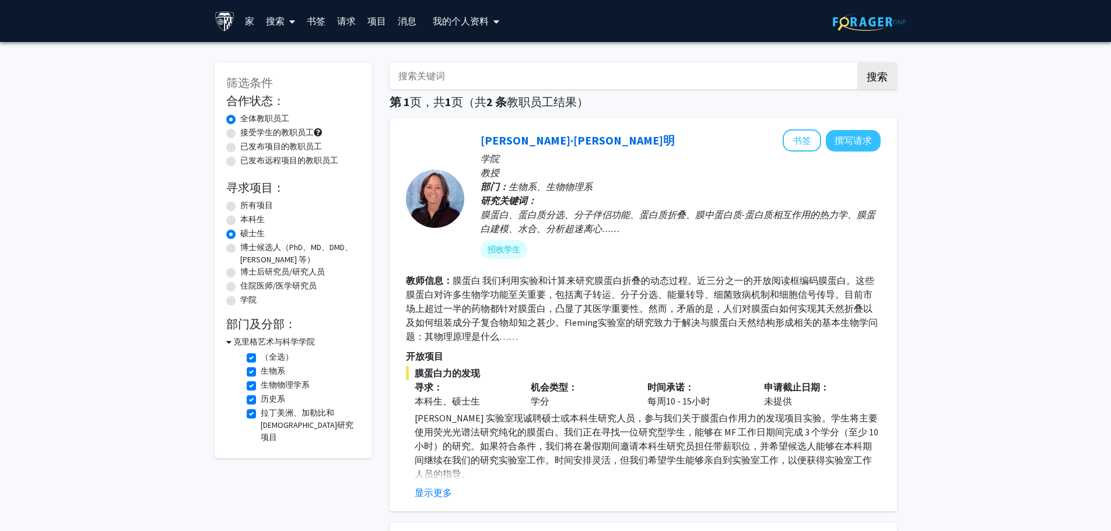
click at [240, 206] on label "所有项目" at bounding box center [256, 206] width 33 height 12
click at [240, 206] on input "所有项目" at bounding box center [244, 204] width 8 height 8
radio input "true"
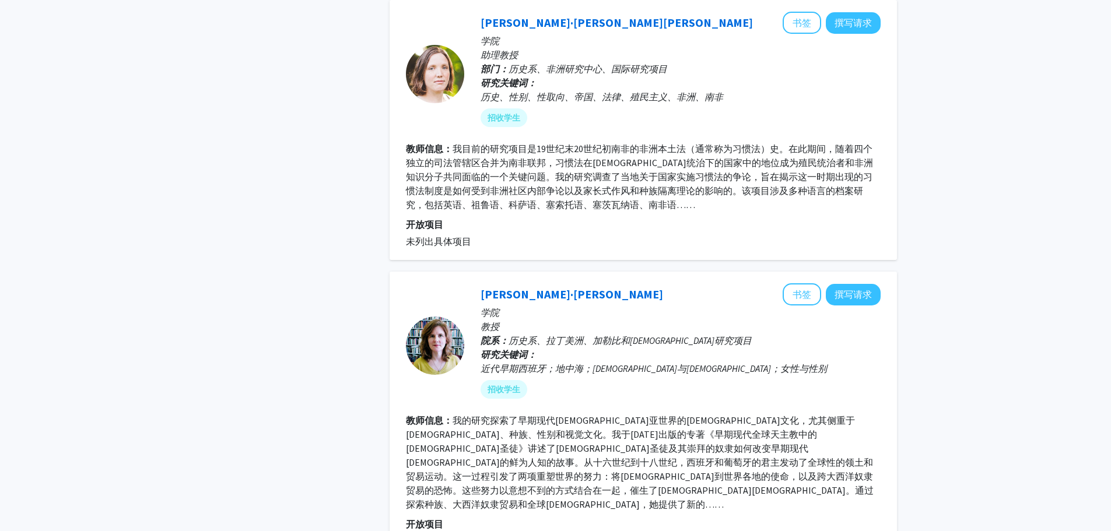
scroll to position [3072, 0]
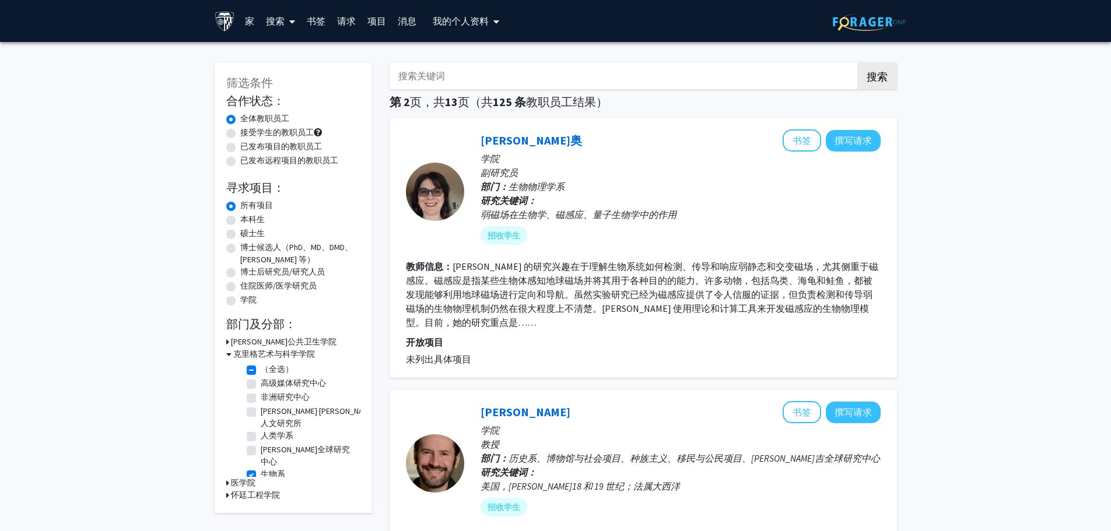
click at [501, 72] on input "搜索关键词" at bounding box center [619, 75] width 458 height 27
type input "nanobody"
click at [858, 62] on button "搜索" at bounding box center [878, 75] width 40 height 27
checkbox input "false"
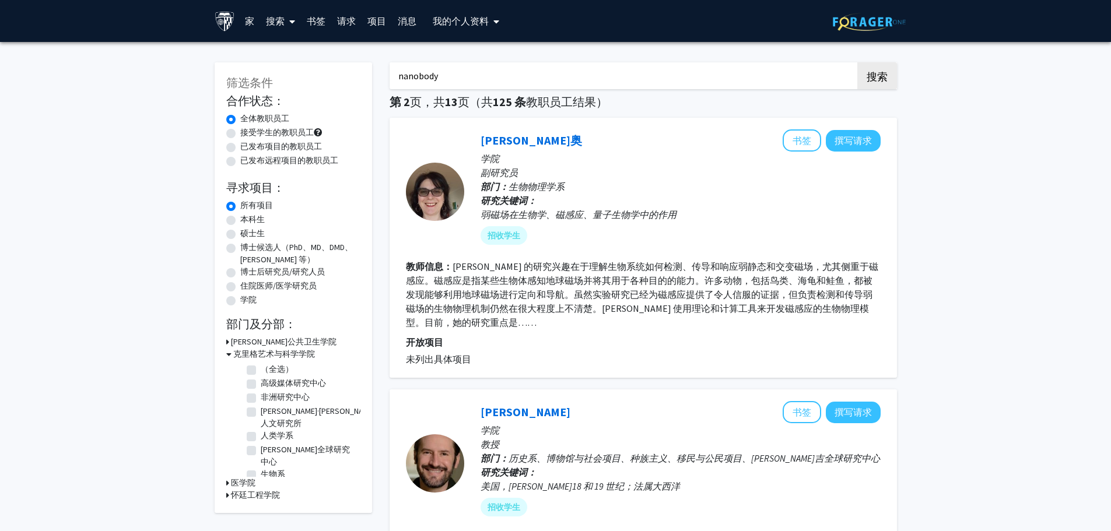
checkbox input "false"
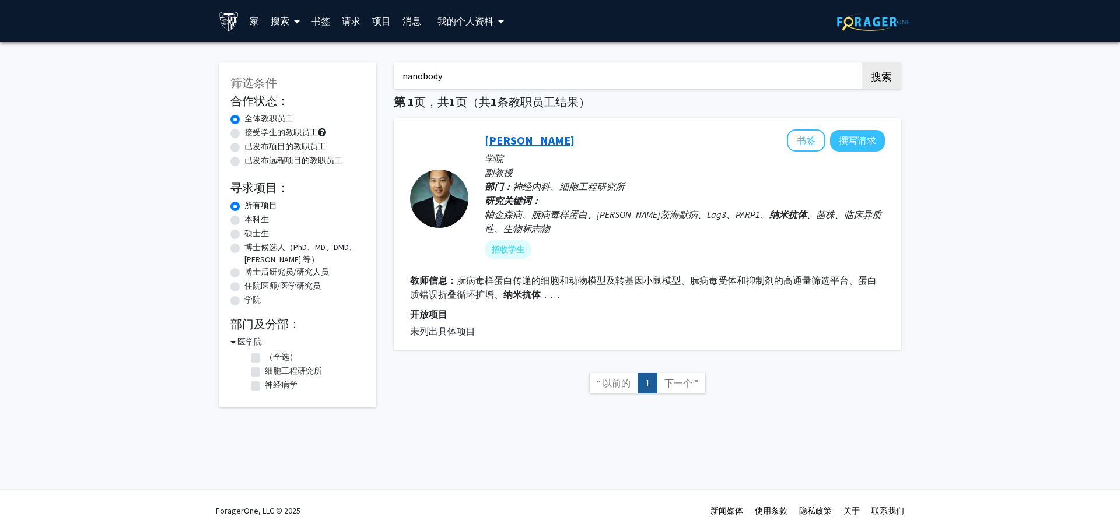
click at [506, 139] on font "[PERSON_NAME]" at bounding box center [530, 140] width 90 height 15
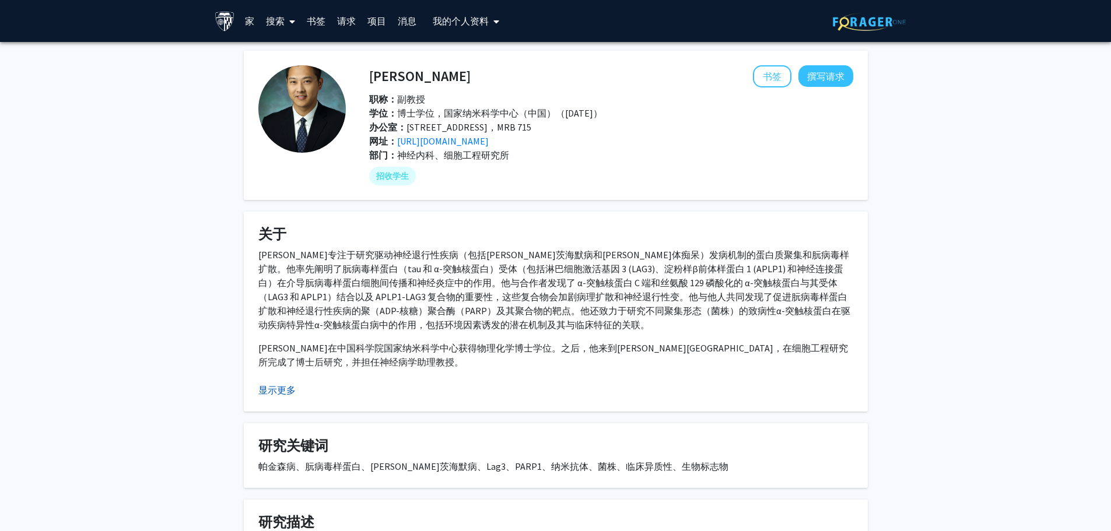
click at [271, 389] on font "显示更多" at bounding box center [276, 390] width 37 height 12
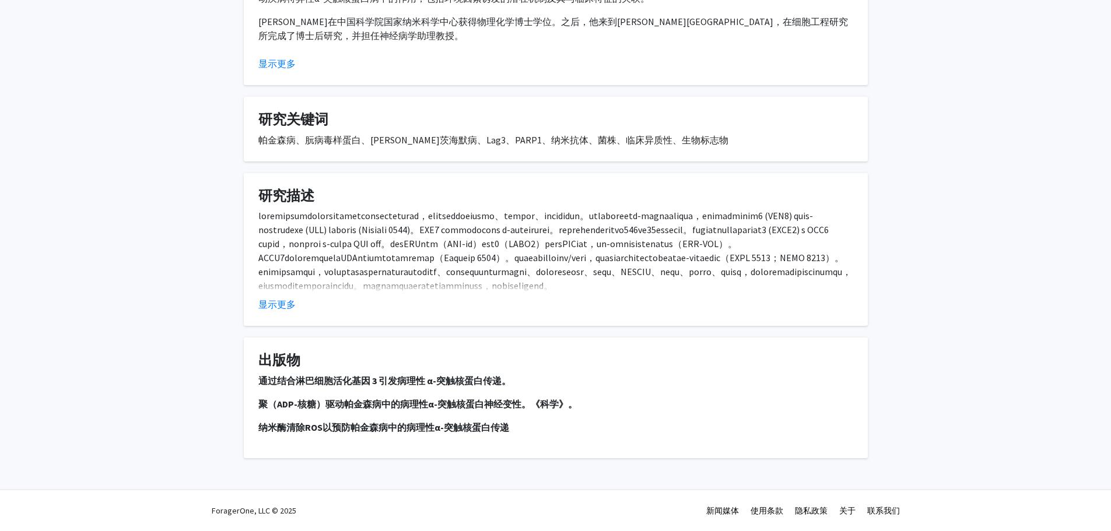
scroll to position [350, 0]
click at [292, 310] on font "显示更多" at bounding box center [276, 305] width 37 height 12
click at [270, 310] on font "显示更多" at bounding box center [276, 305] width 37 height 12
click at [274, 310] on font "显示更多" at bounding box center [276, 305] width 37 height 12
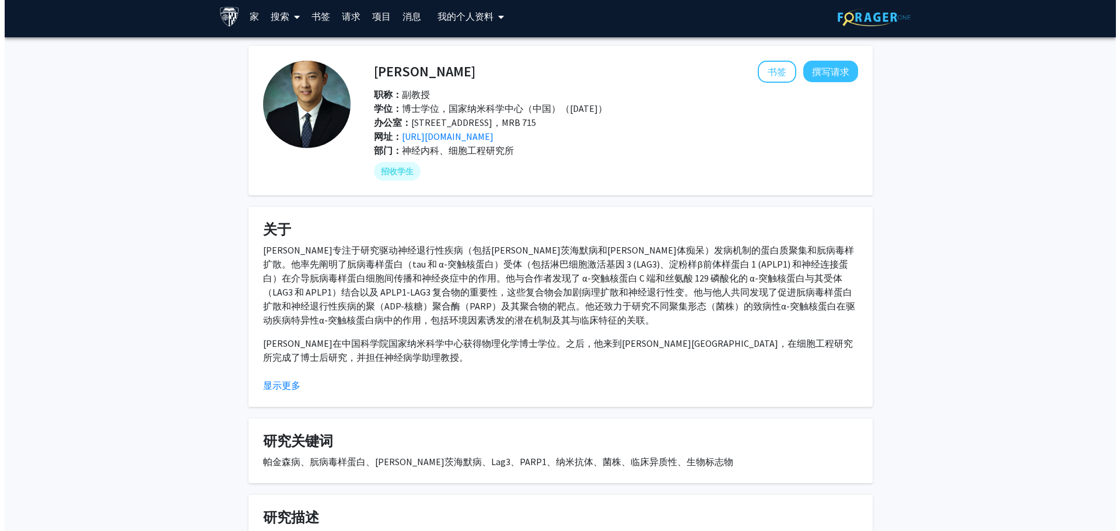
scroll to position [0, 0]
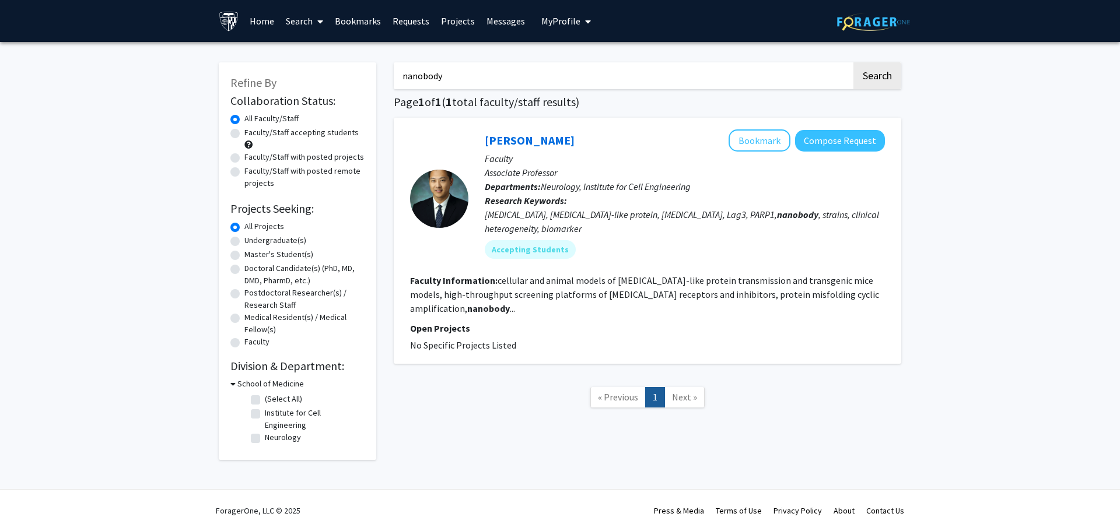
drag, startPoint x: 480, startPoint y: 71, endPoint x: 357, endPoint y: 72, distance: 123.1
click at [357, 72] on div "Refine By Collaboration Status: Collaboration Status All Faculty/Staff Collabor…" at bounding box center [560, 256] width 700 height 410
click at [854, 62] on button "Search" at bounding box center [878, 75] width 48 height 27
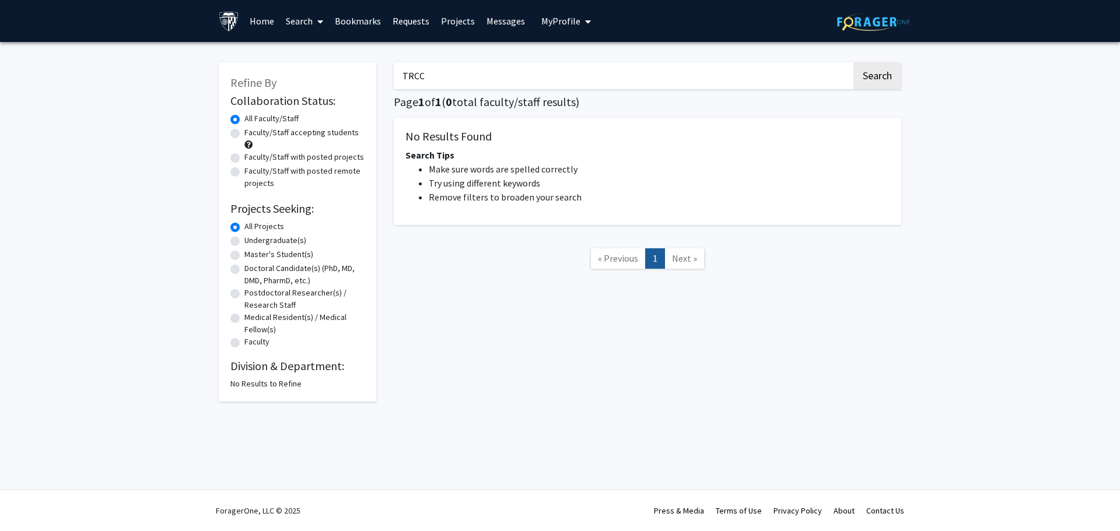
type input "nanobody"
